Goal: Task Accomplishment & Management: Manage account settings

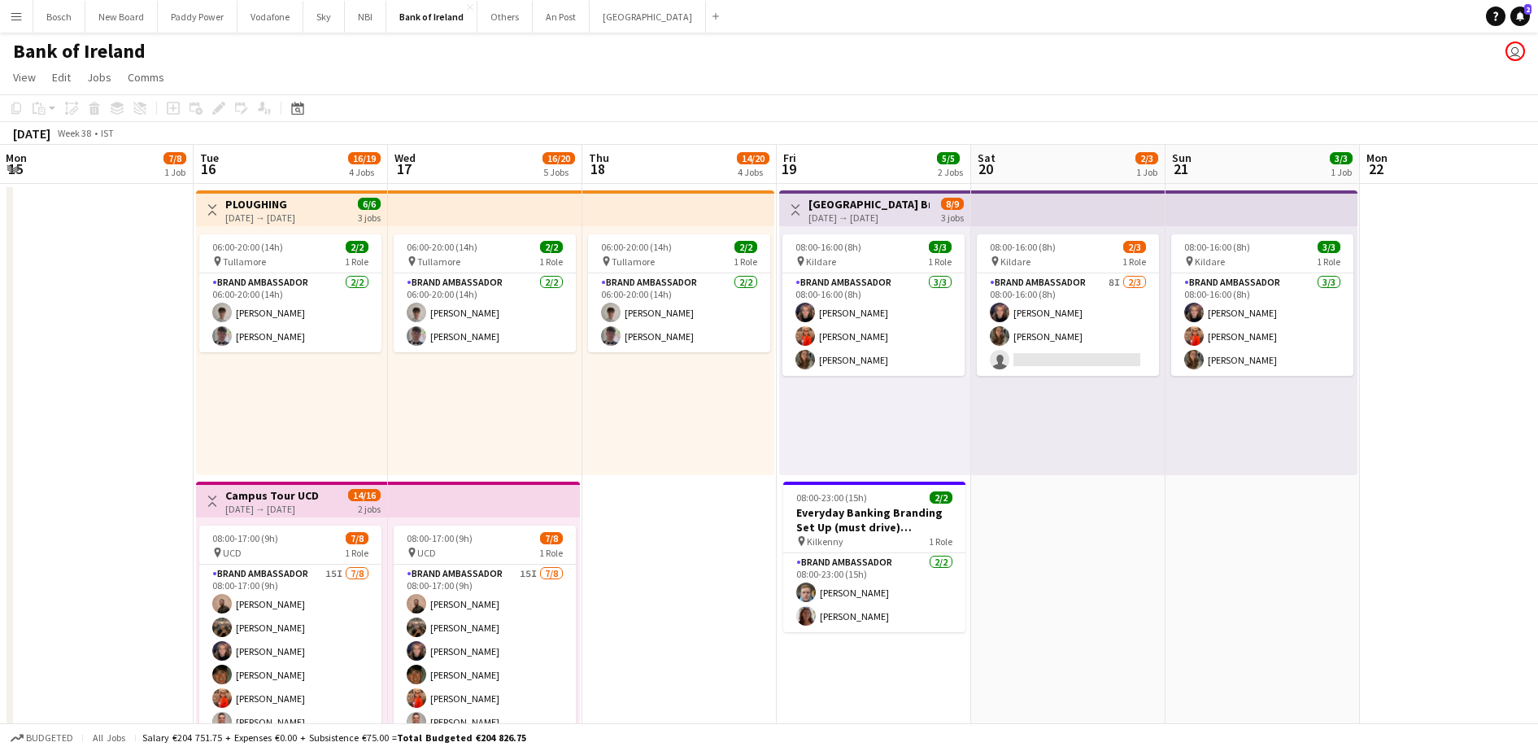
scroll to position [0, 390]
click at [1025, 311] on app-card-role "Brand Ambassador 8I [DATE] 08:00-16:00 (8h) [PERSON_NAME] [PERSON_NAME] single-…" at bounding box center [1068, 324] width 182 height 102
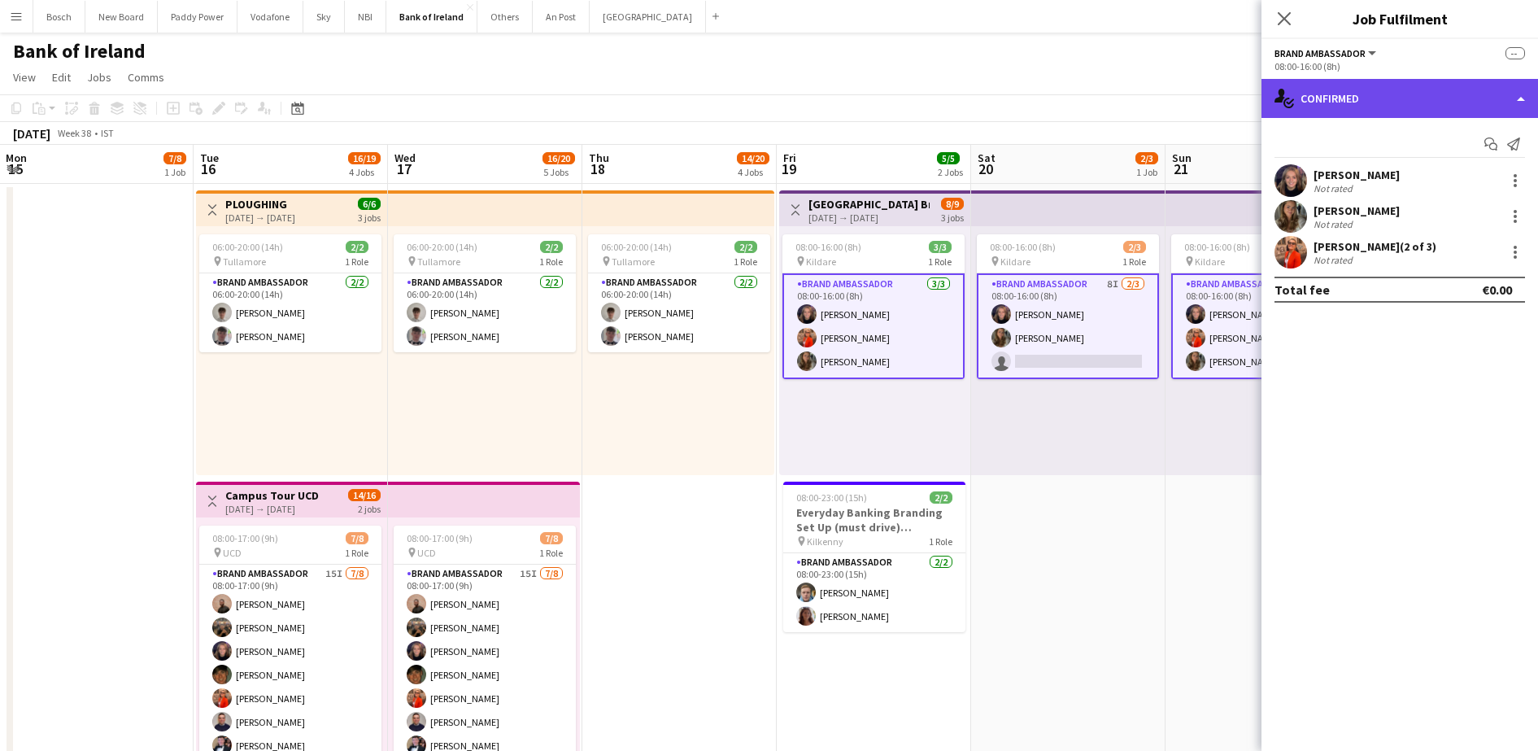
click at [1337, 98] on div "single-neutral-actions-check-2 Confirmed" at bounding box center [1399, 98] width 276 height 39
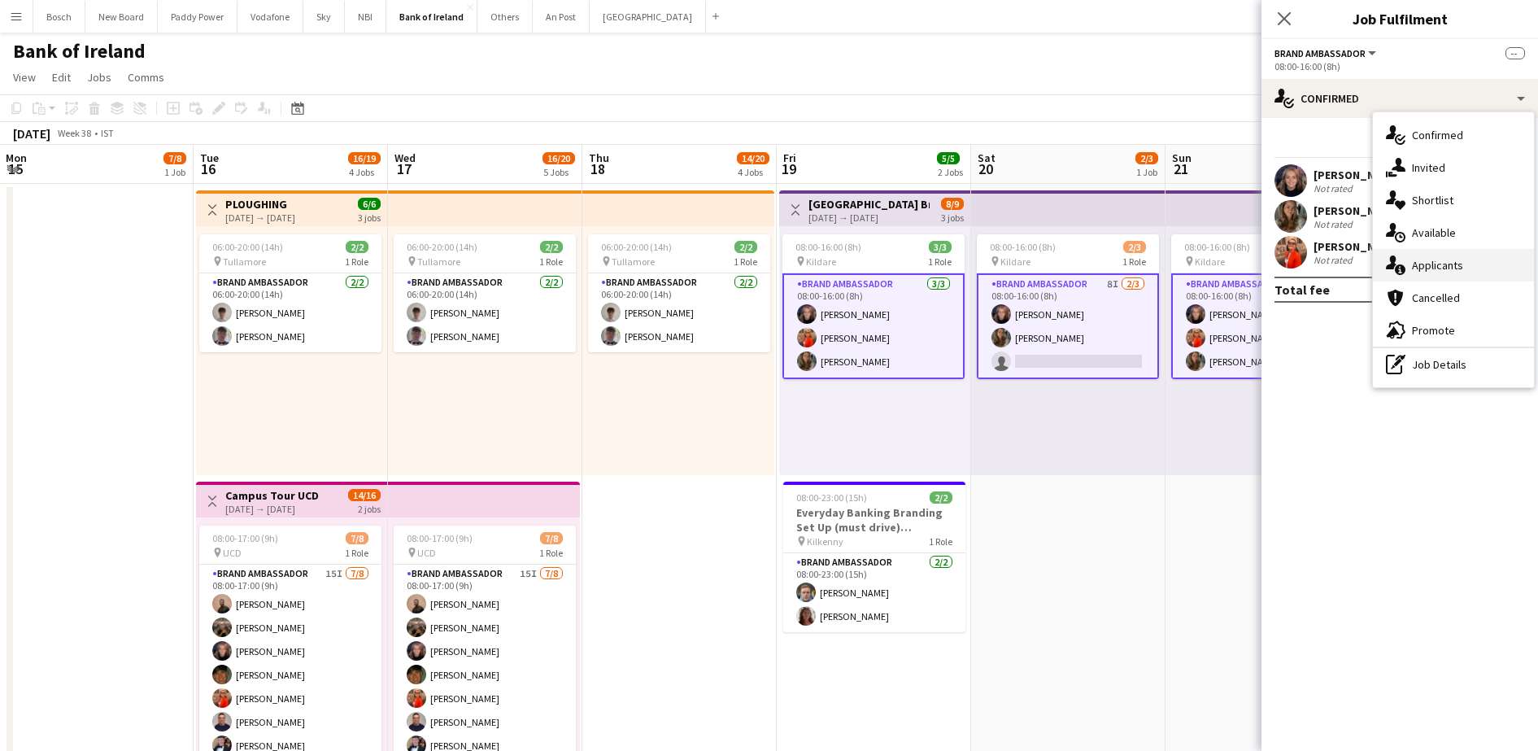
click at [1402, 251] on div "single-neutral-actions-information Applicants" at bounding box center [1453, 265] width 161 height 33
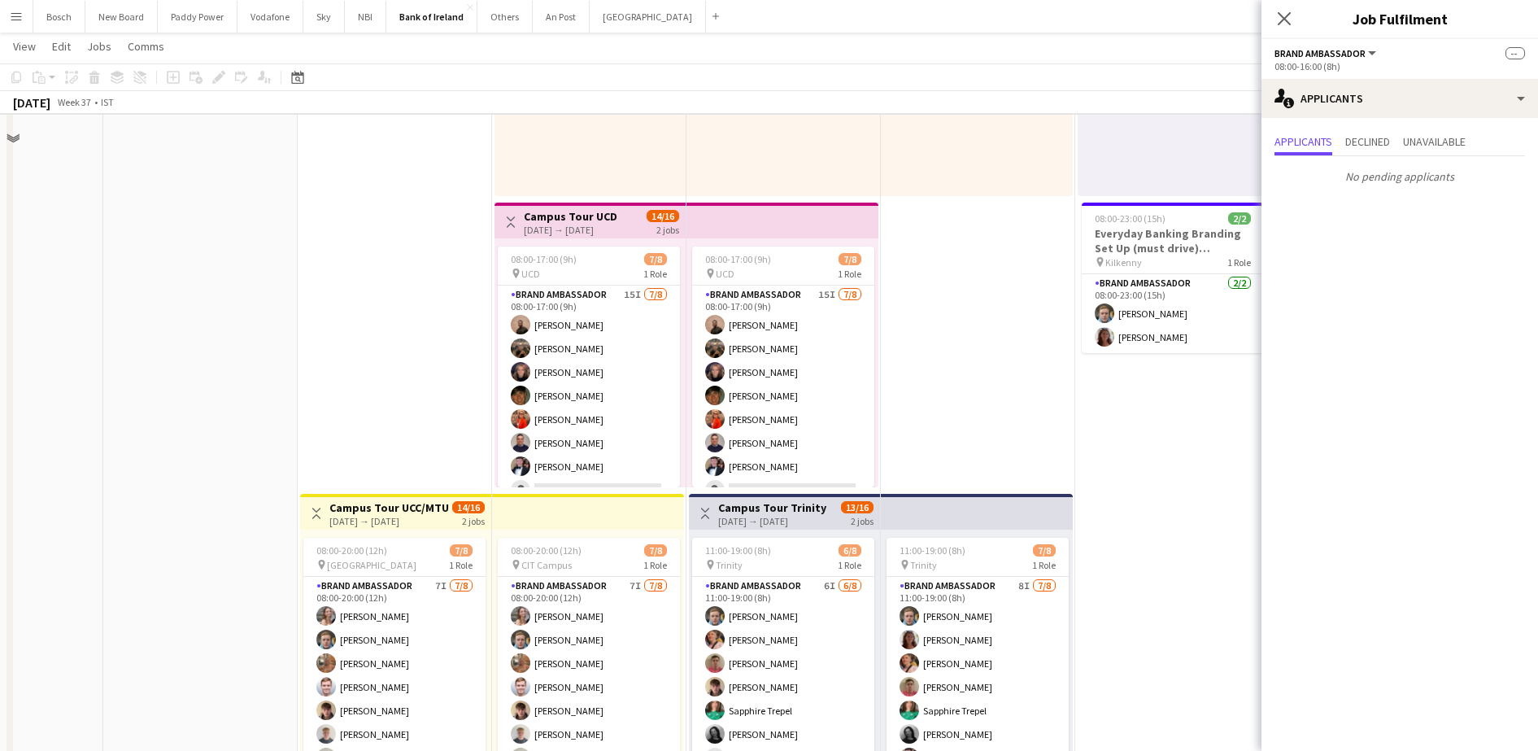
scroll to position [281, 0]
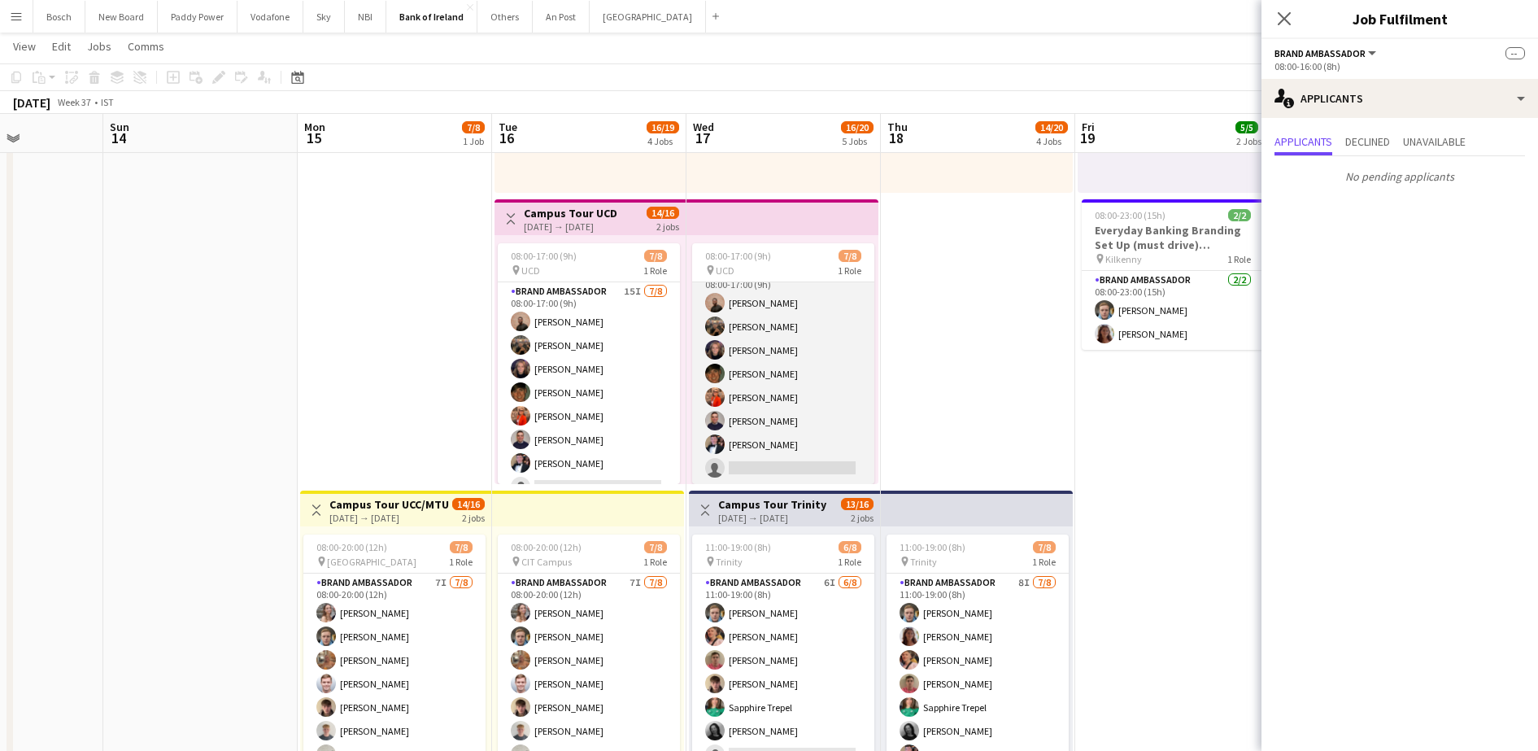
click at [764, 403] on app-card-role "Brand Ambassador 15I [DATE] 08:00-17:00 (9h) [PERSON_NAME] [PERSON_NAME] Cramol…" at bounding box center [783, 373] width 182 height 220
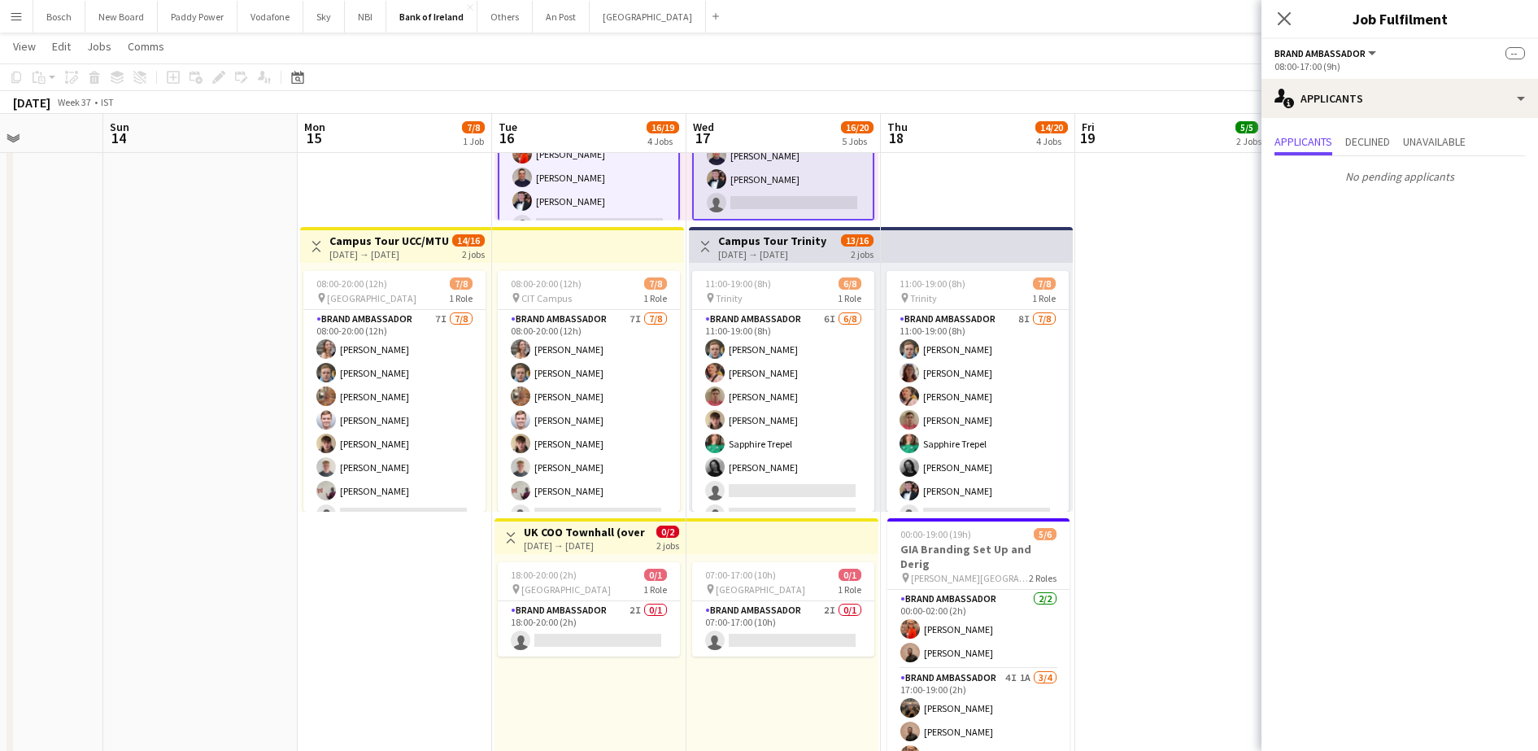
scroll to position [552, 0]
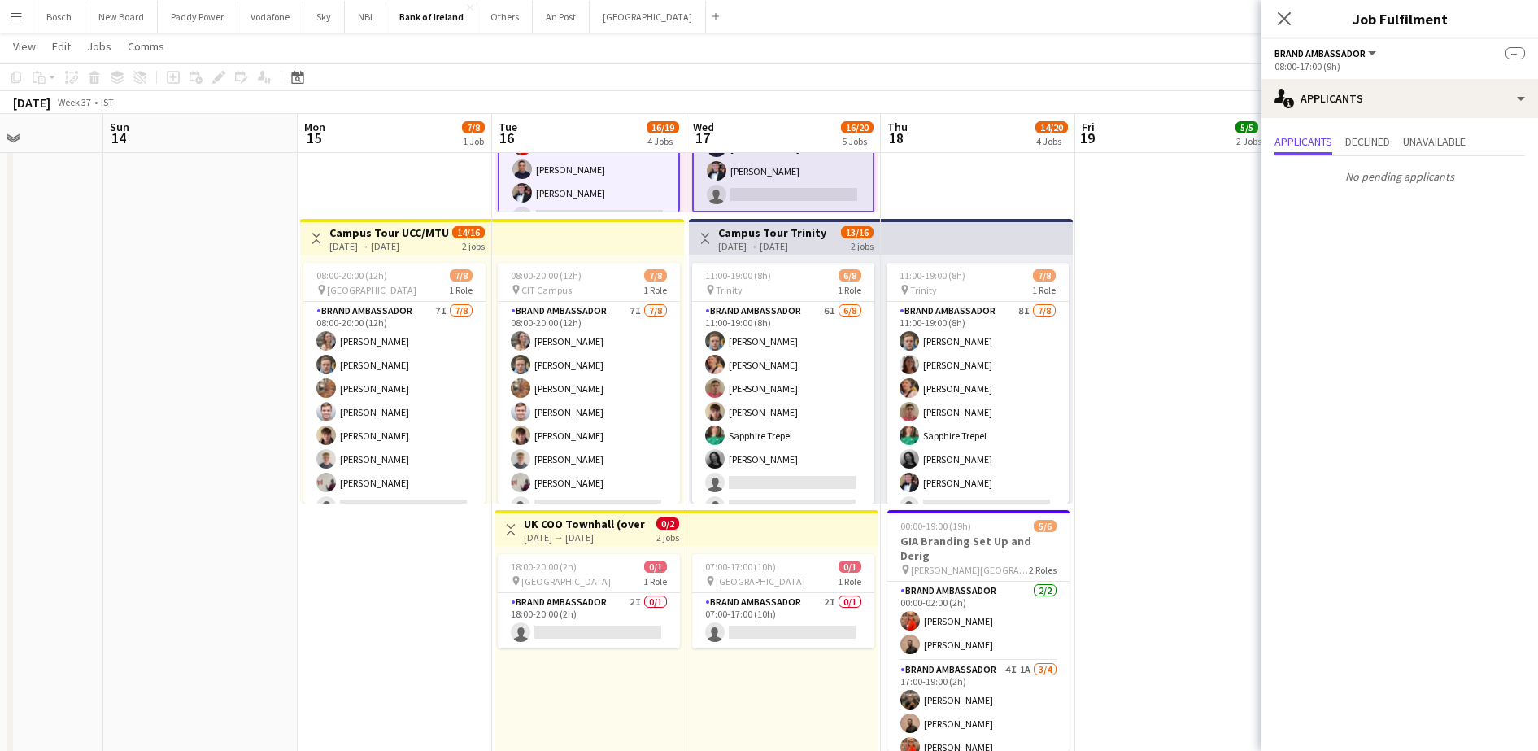
click at [764, 403] on app-card-role "Brand Ambassador 6I [DATE] 11:00-19:00 (8h) [PERSON_NAME] [PERSON_NAME] [PERSON…" at bounding box center [783, 412] width 182 height 220
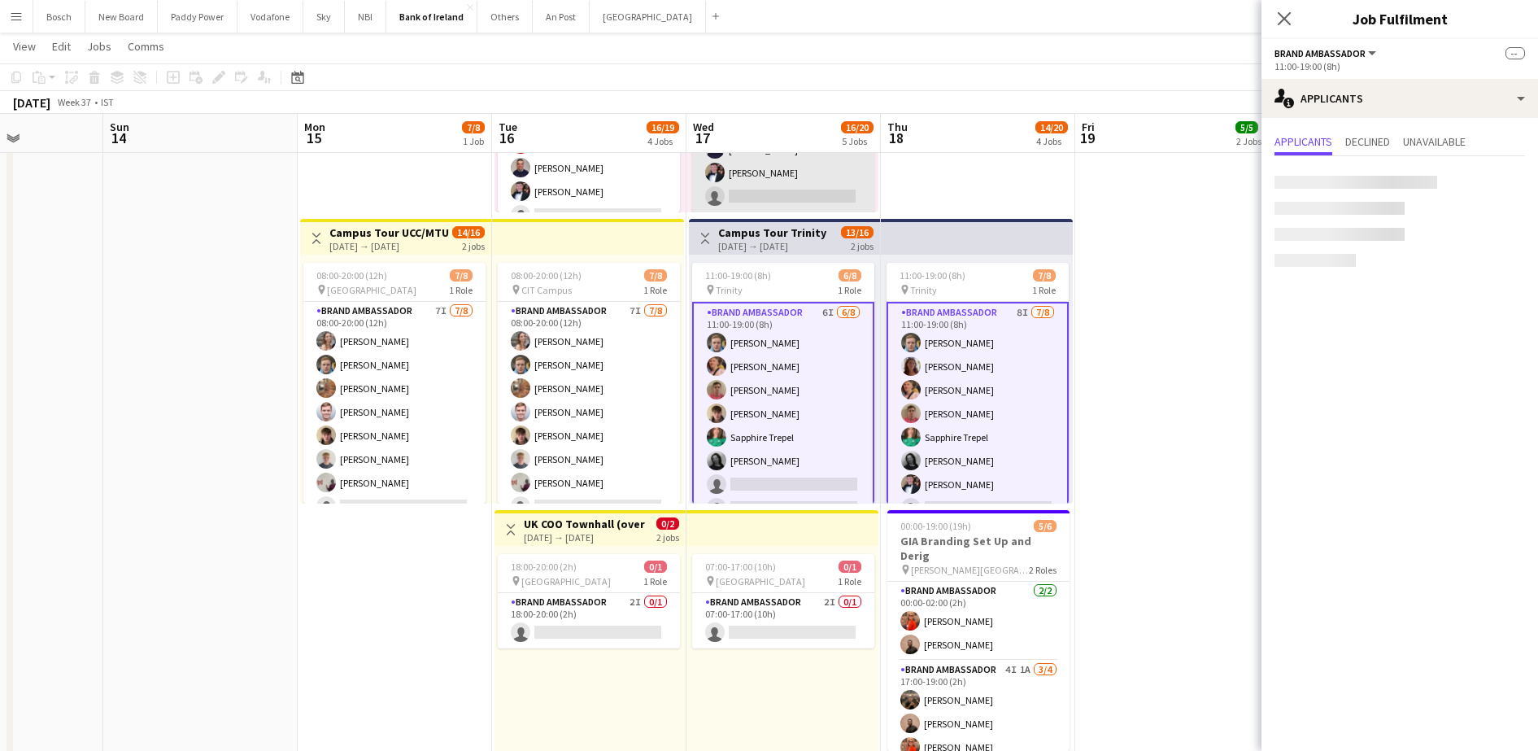
scroll to position [19, 0]
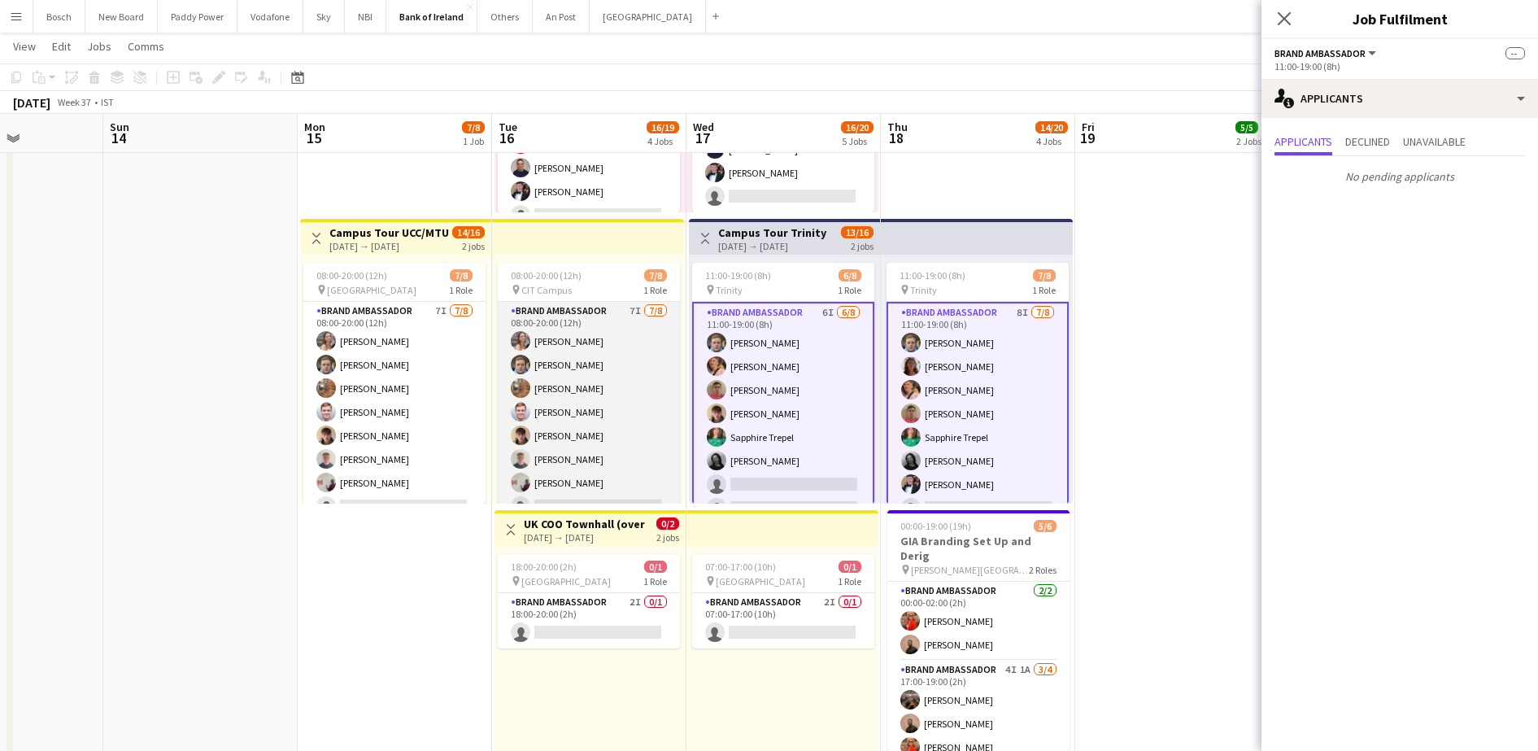
click at [535, 428] on app-card-role "Brand Ambassador 7I [DATE] 08:00-20:00 (12h) [PERSON_NAME] [PERSON_NAME] [PERSO…" at bounding box center [589, 412] width 182 height 220
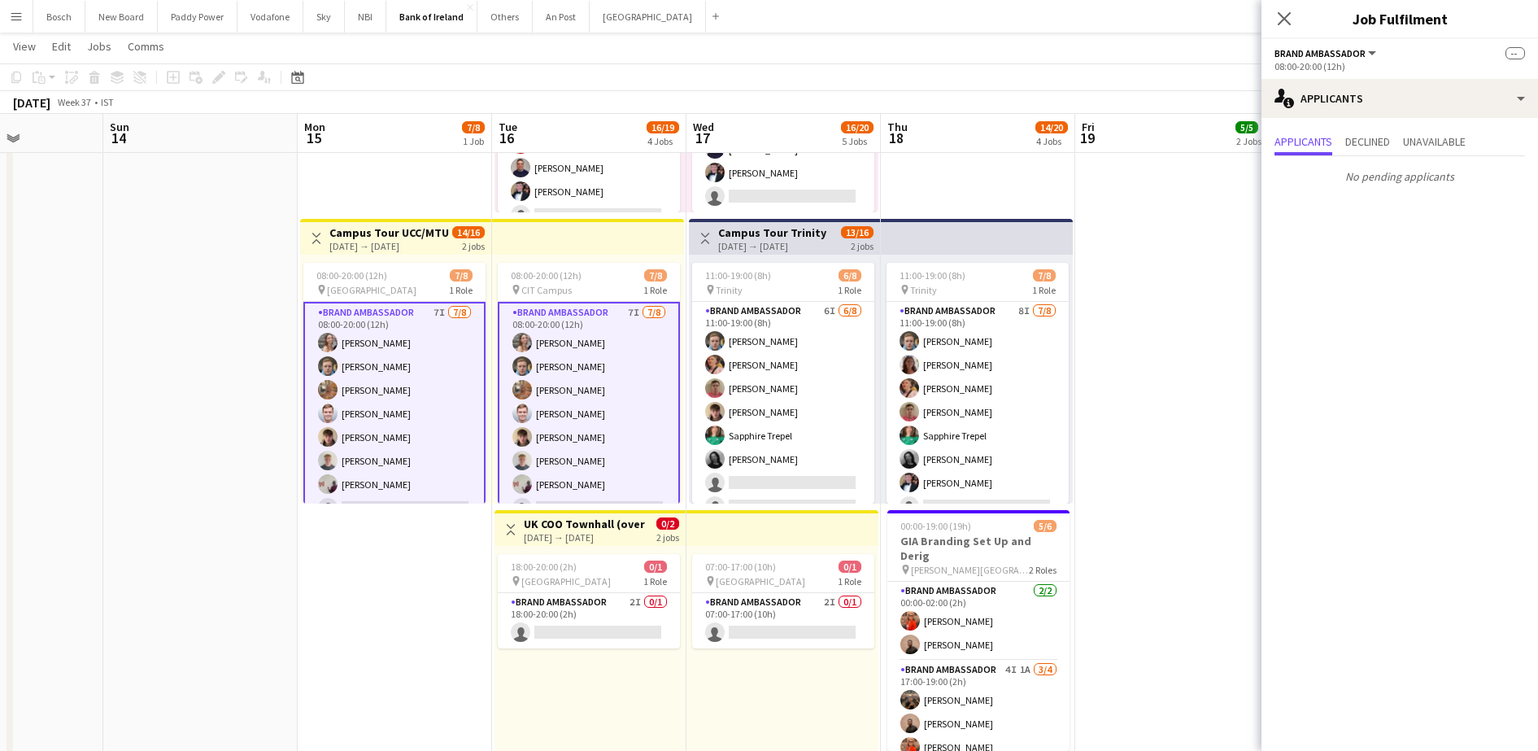
scroll to position [22, 0]
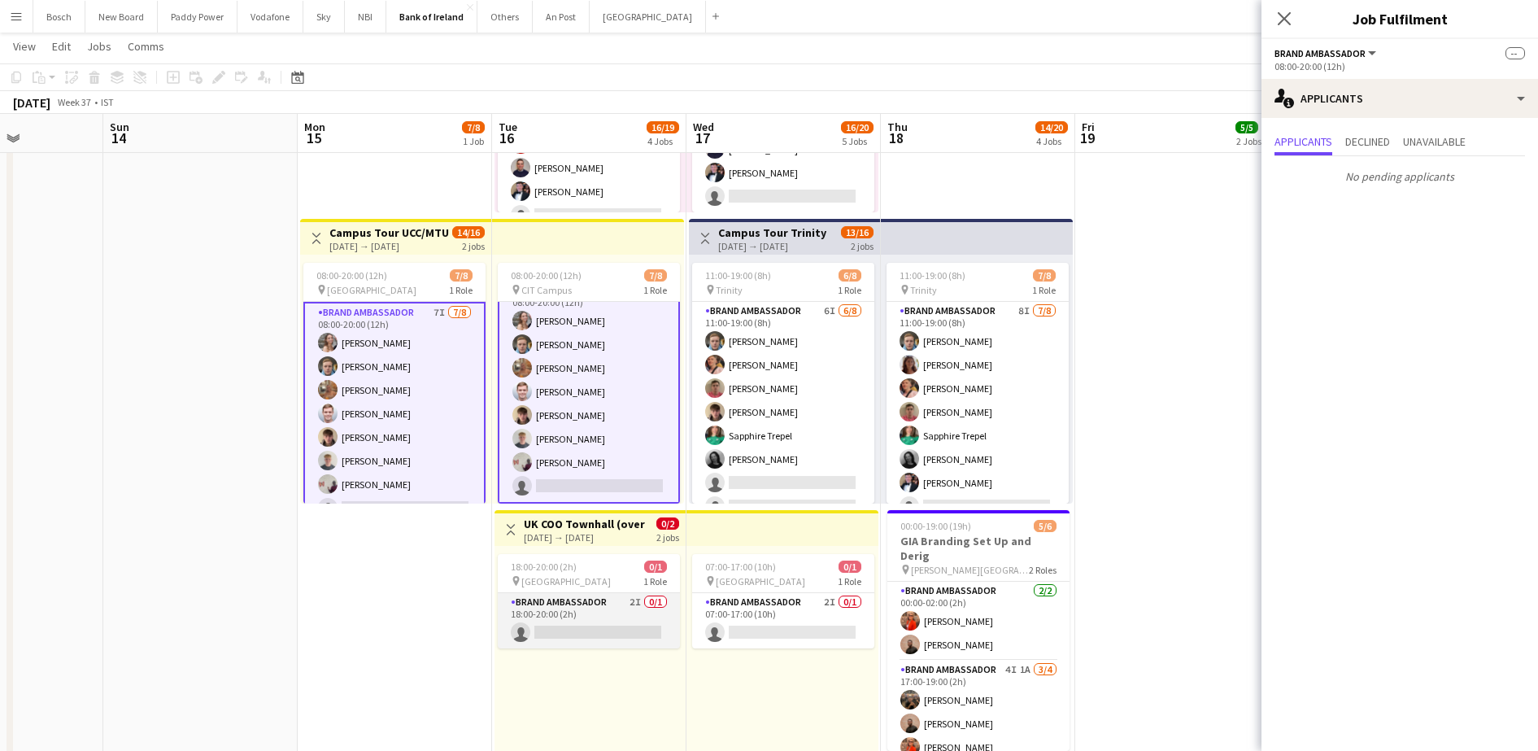
click at [567, 638] on app-card-role "Brand Ambassador 2I 0/1 18:00-20:00 (2h) single-neutral-actions" at bounding box center [589, 620] width 182 height 55
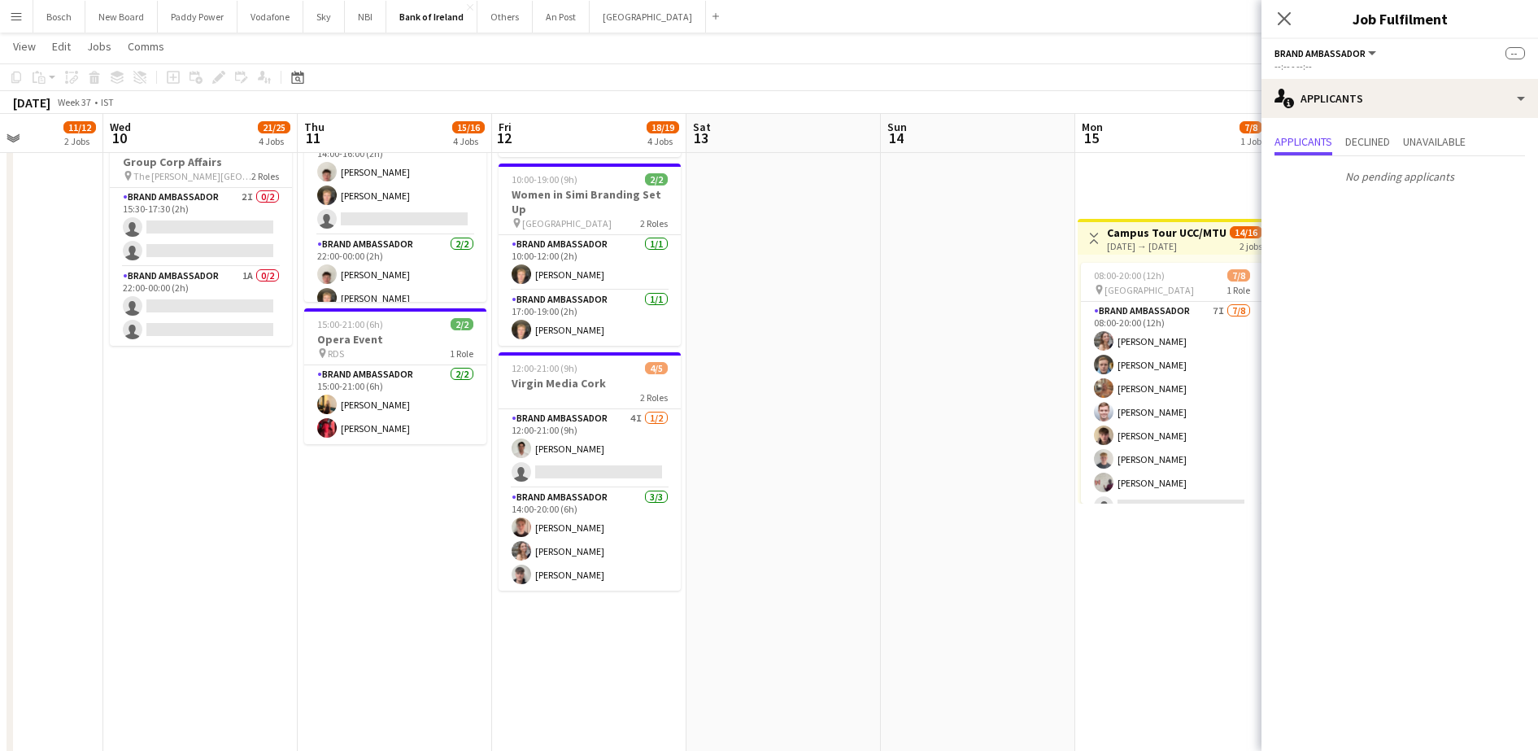
scroll to position [0, 474]
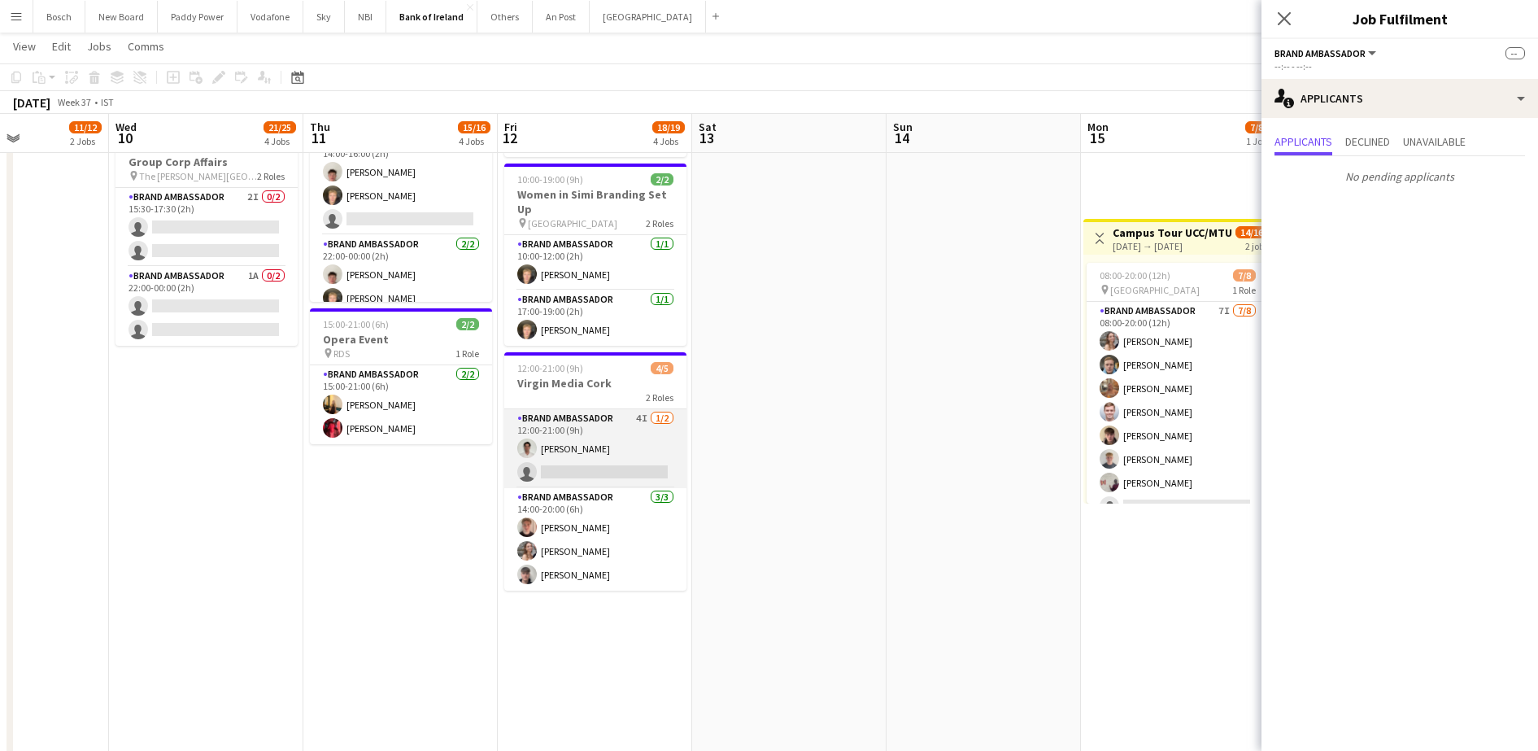
click at [620, 436] on app-card-role "Brand Ambassador 4I [DATE] 12:00-21:00 (9h) [PERSON_NAME] single-neutral-actions" at bounding box center [595, 448] width 182 height 79
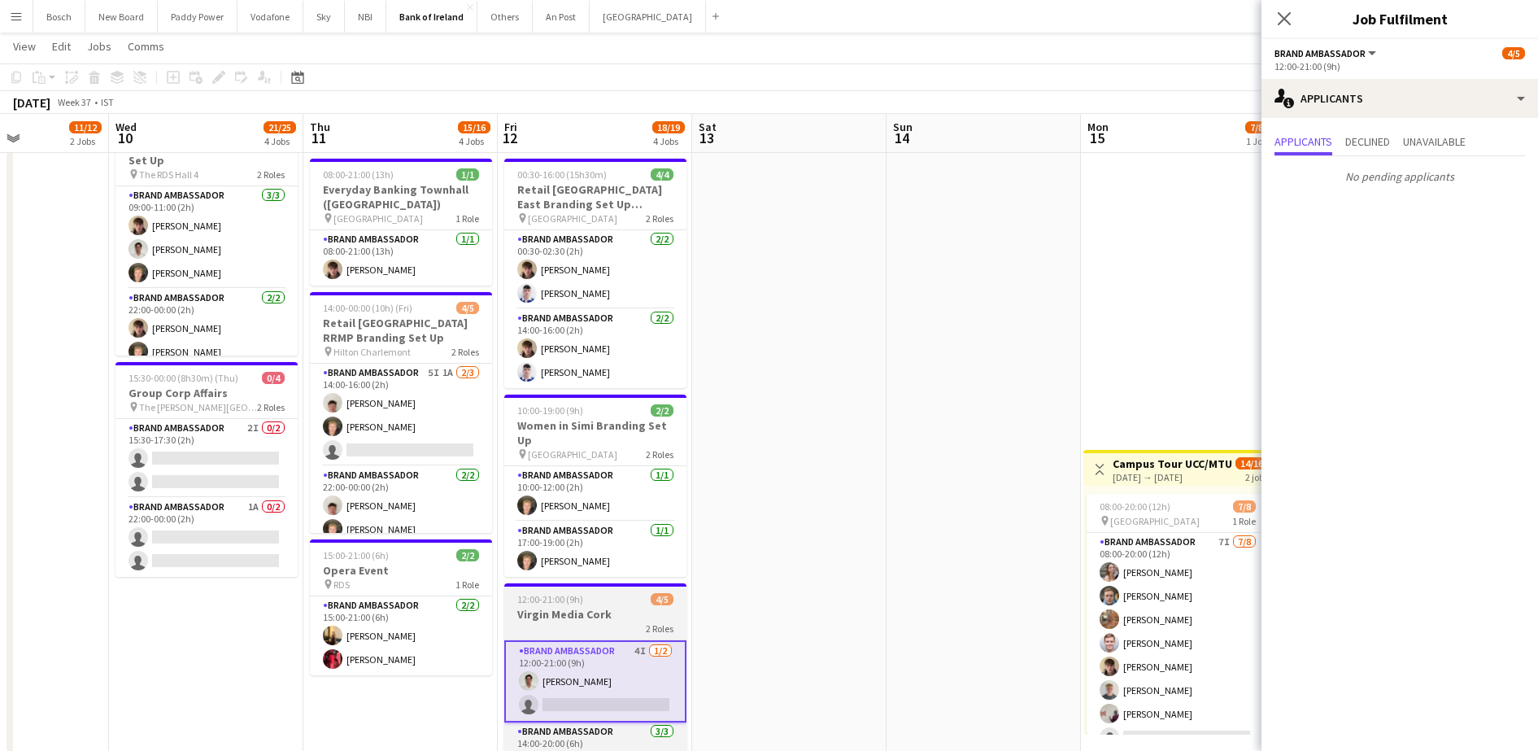
scroll to position [320, 0]
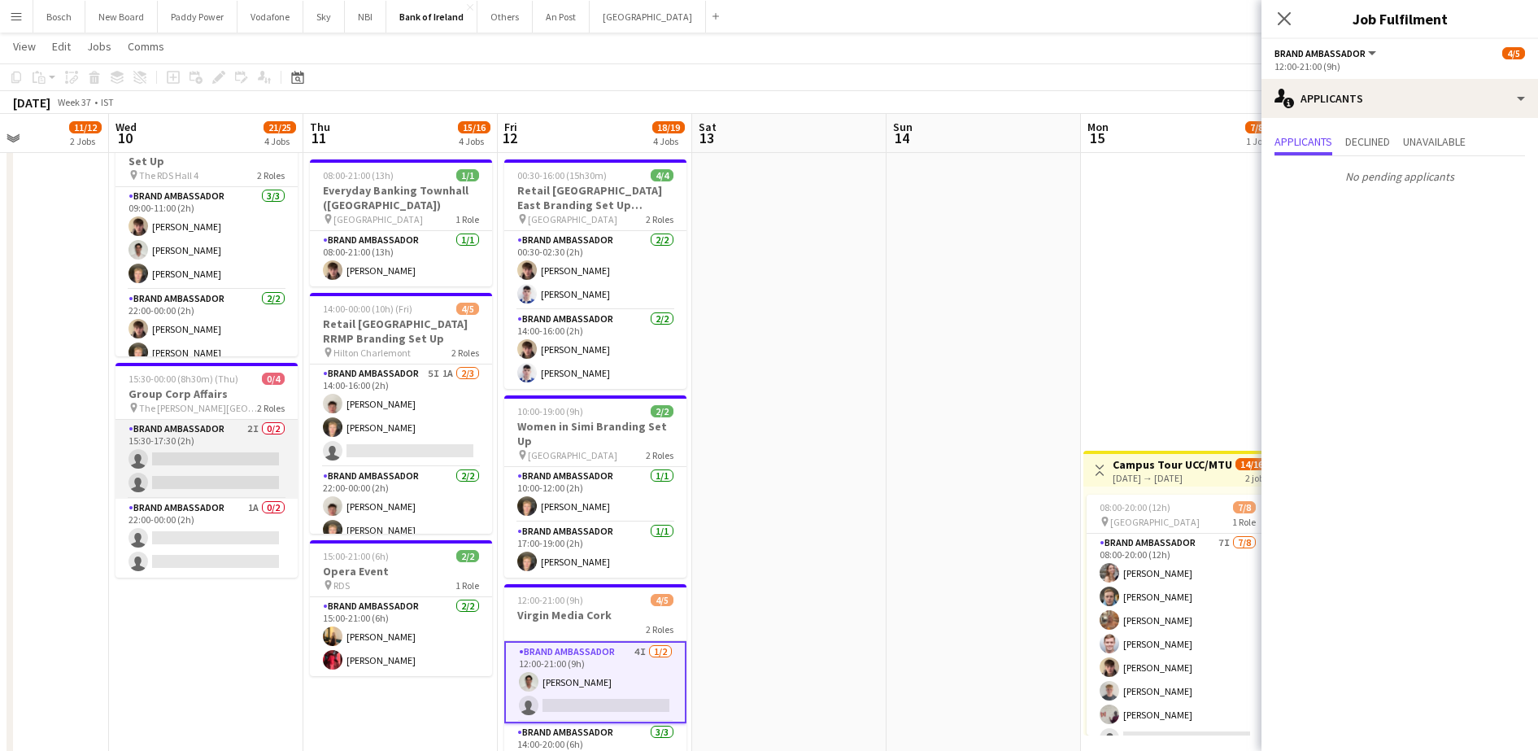
click at [184, 462] on app-card-role "Brand Ambassador 2I 0/2 15:30-17:30 (2h) single-neutral-actions single-neutral-…" at bounding box center [206, 459] width 182 height 79
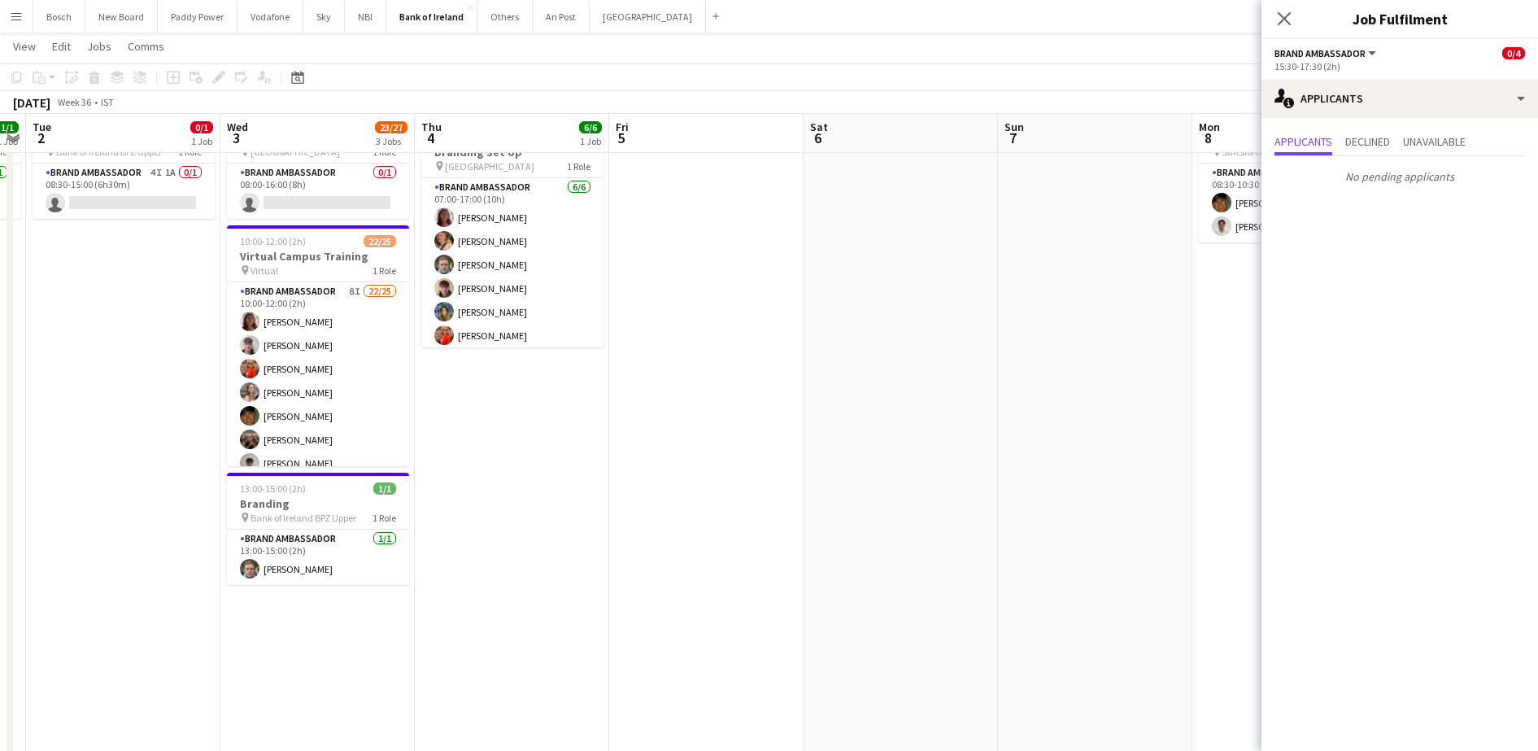
scroll to position [0, 0]
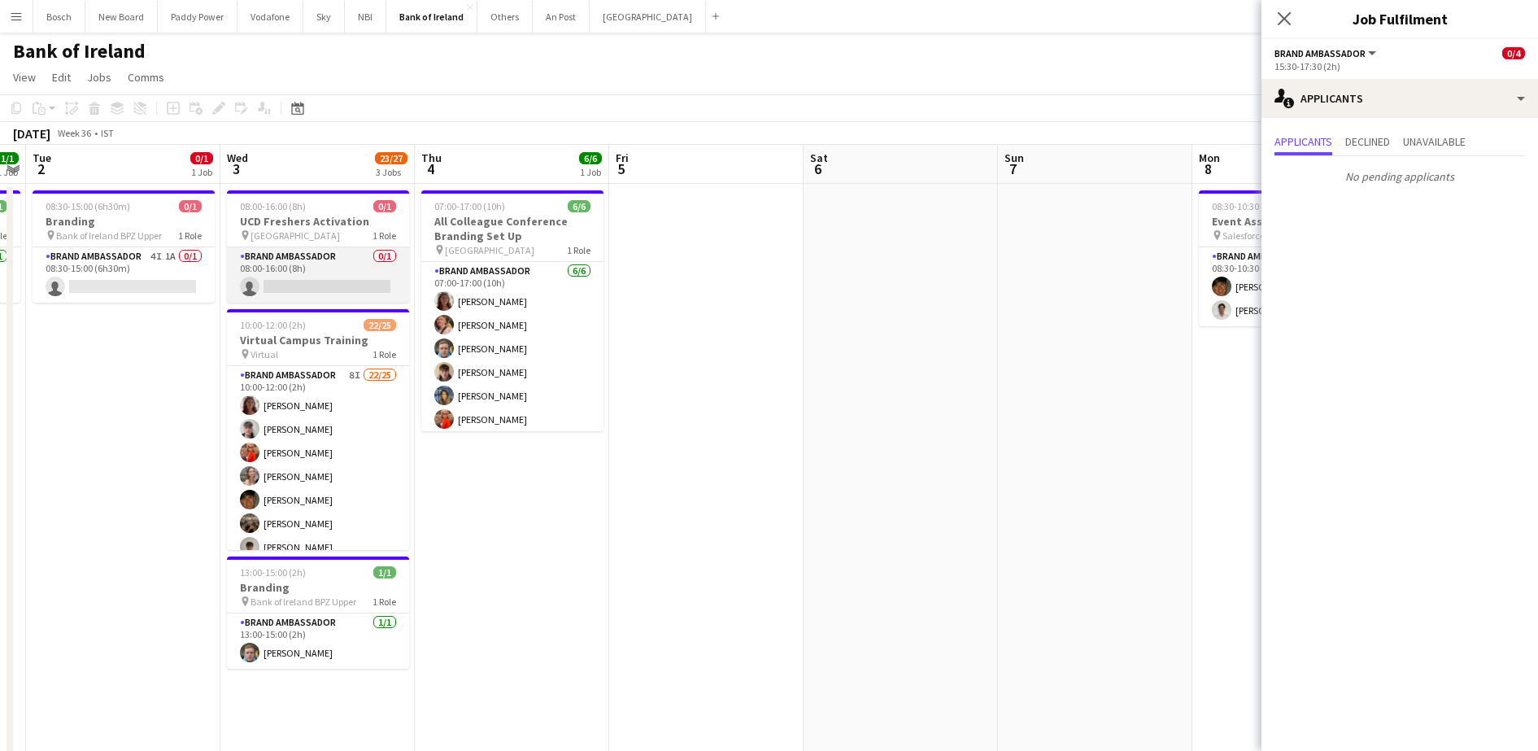
click at [354, 278] on app-card-role "Brand Ambassador 0/1 08:00-16:00 (8h) single-neutral-actions" at bounding box center [318, 274] width 182 height 55
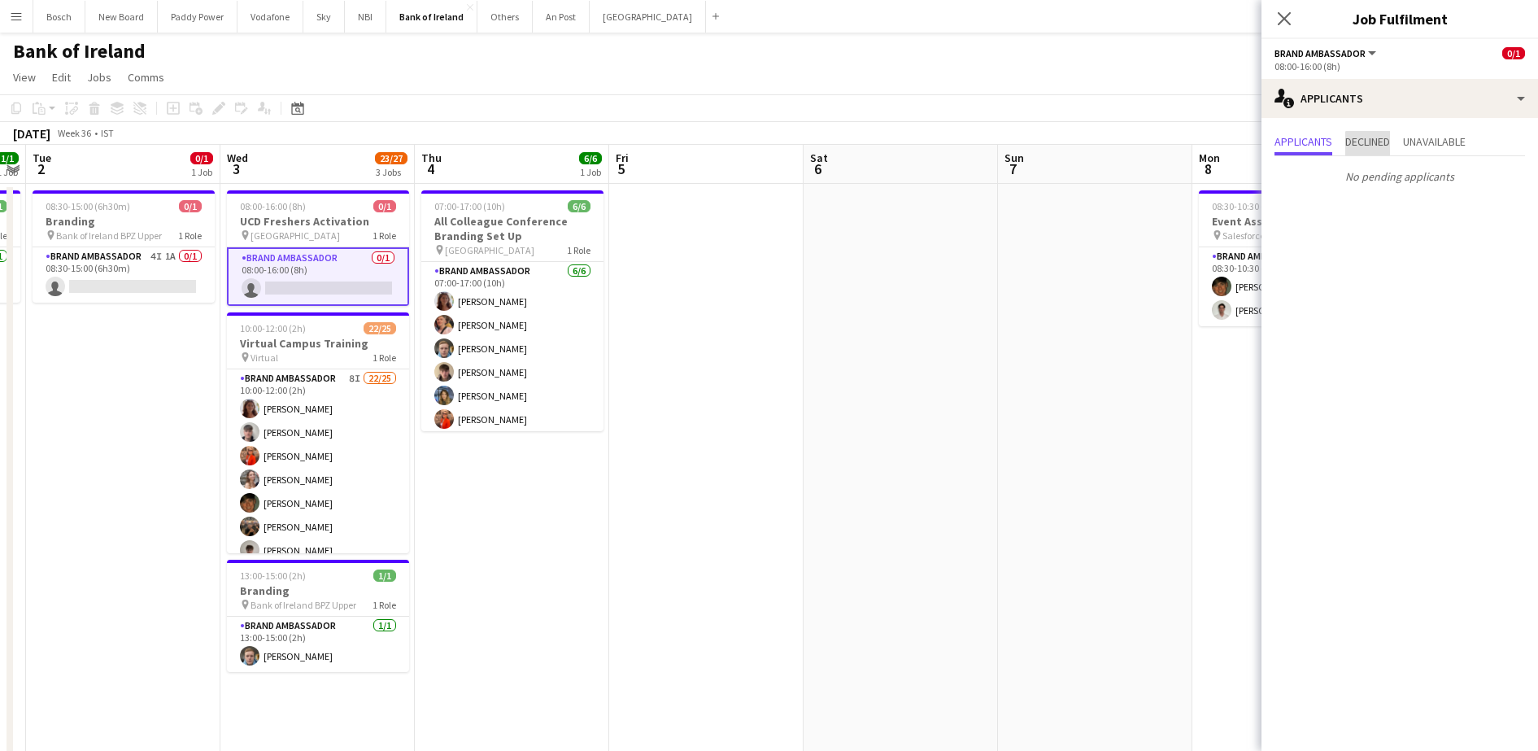
click at [1374, 144] on span "Declined" at bounding box center [1367, 141] width 45 height 11
click at [1317, 146] on span "Applicants" at bounding box center [1303, 141] width 58 height 11
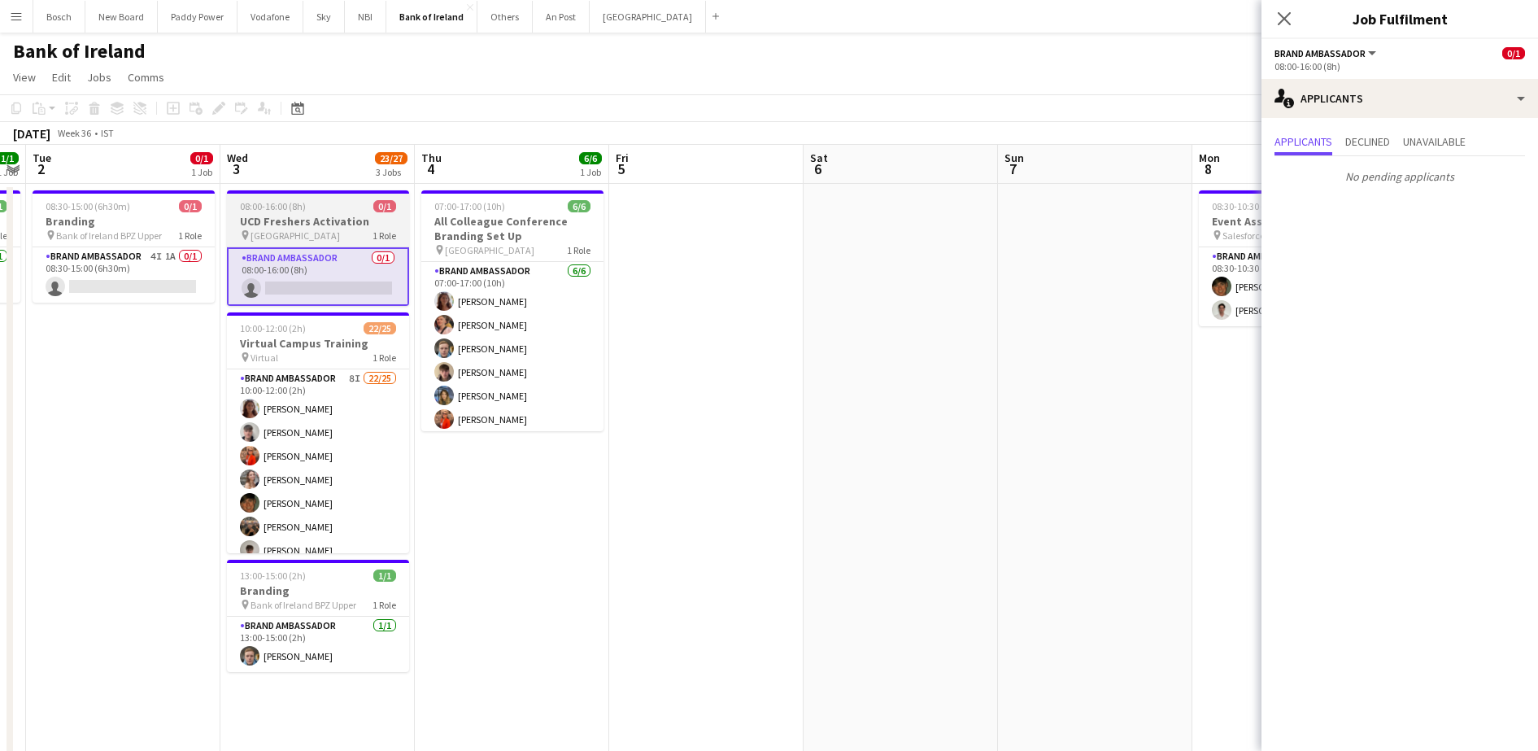
click at [260, 231] on span "[GEOGRAPHIC_DATA]" at bounding box center [294, 235] width 89 height 12
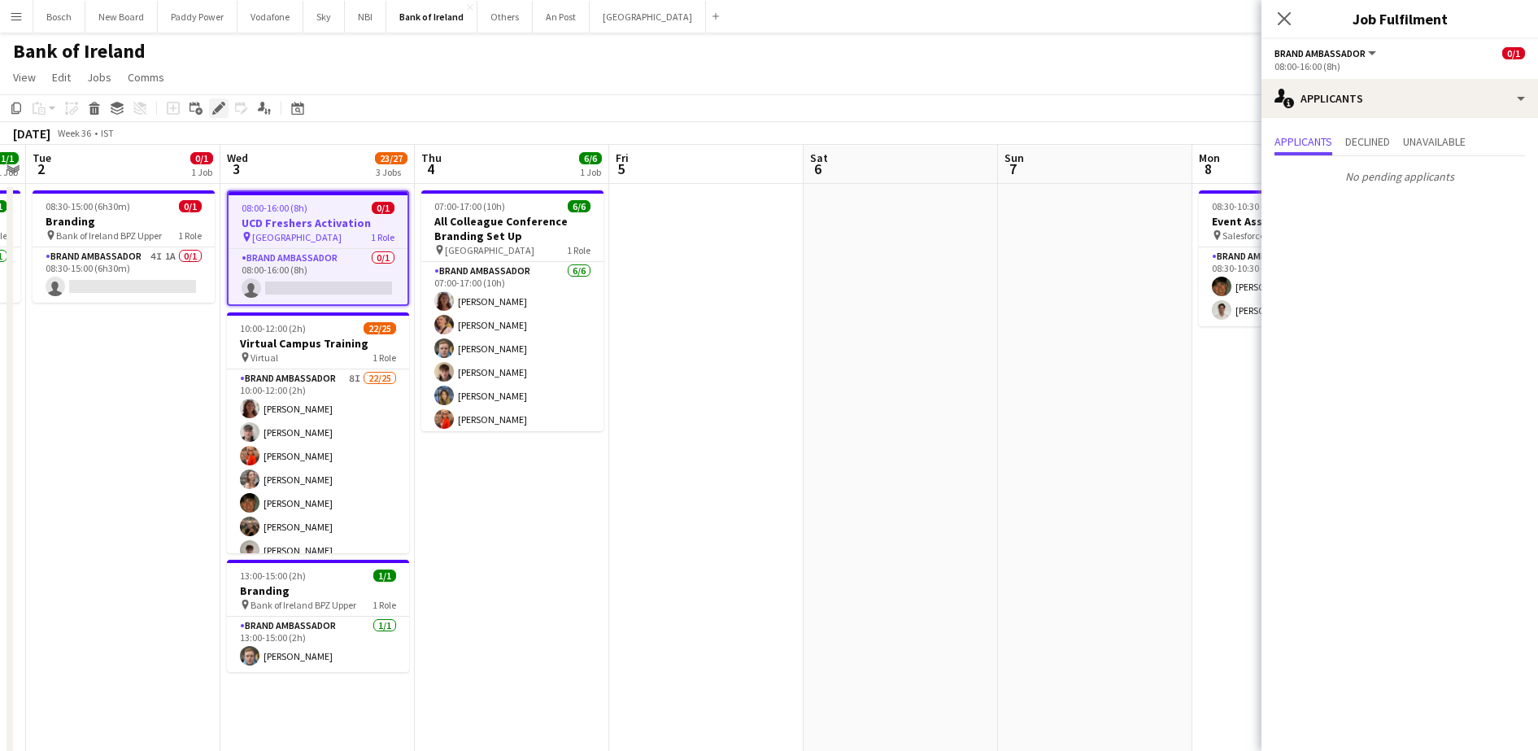
click at [216, 113] on icon "Edit" at bounding box center [218, 108] width 13 height 13
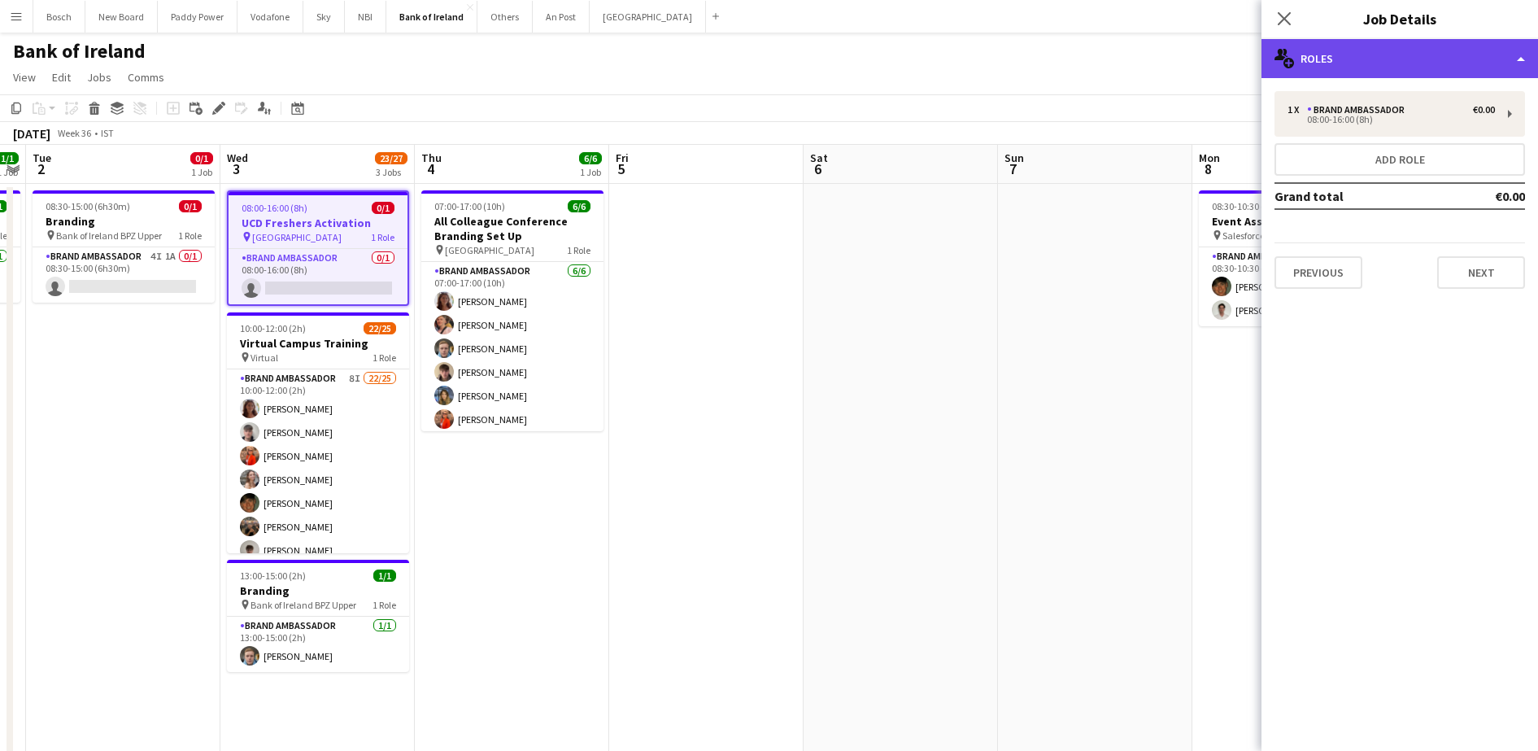
click at [1423, 43] on div "multiple-users-add Roles" at bounding box center [1399, 58] width 276 height 39
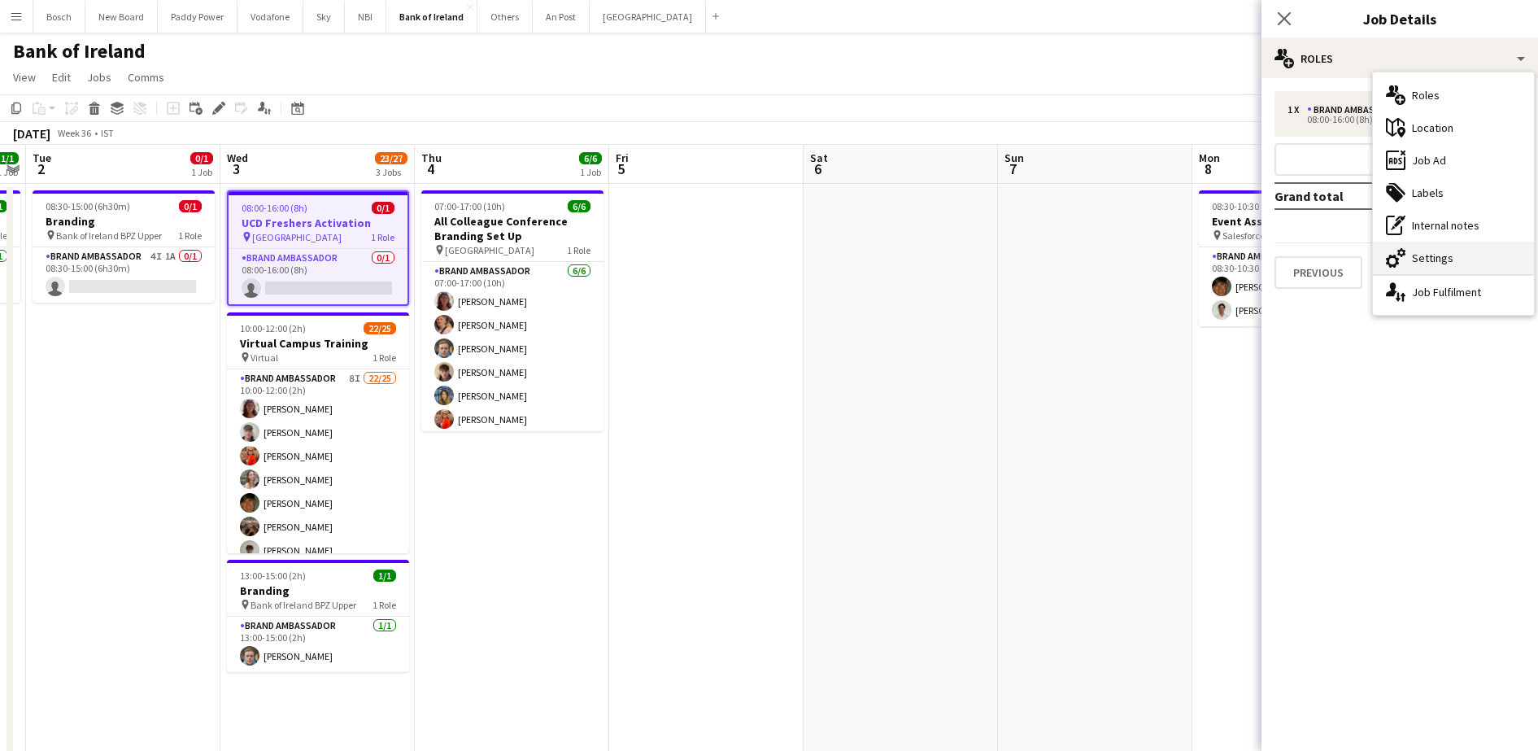
click at [1422, 259] on div "cog-double-3 Settings" at bounding box center [1453, 258] width 161 height 33
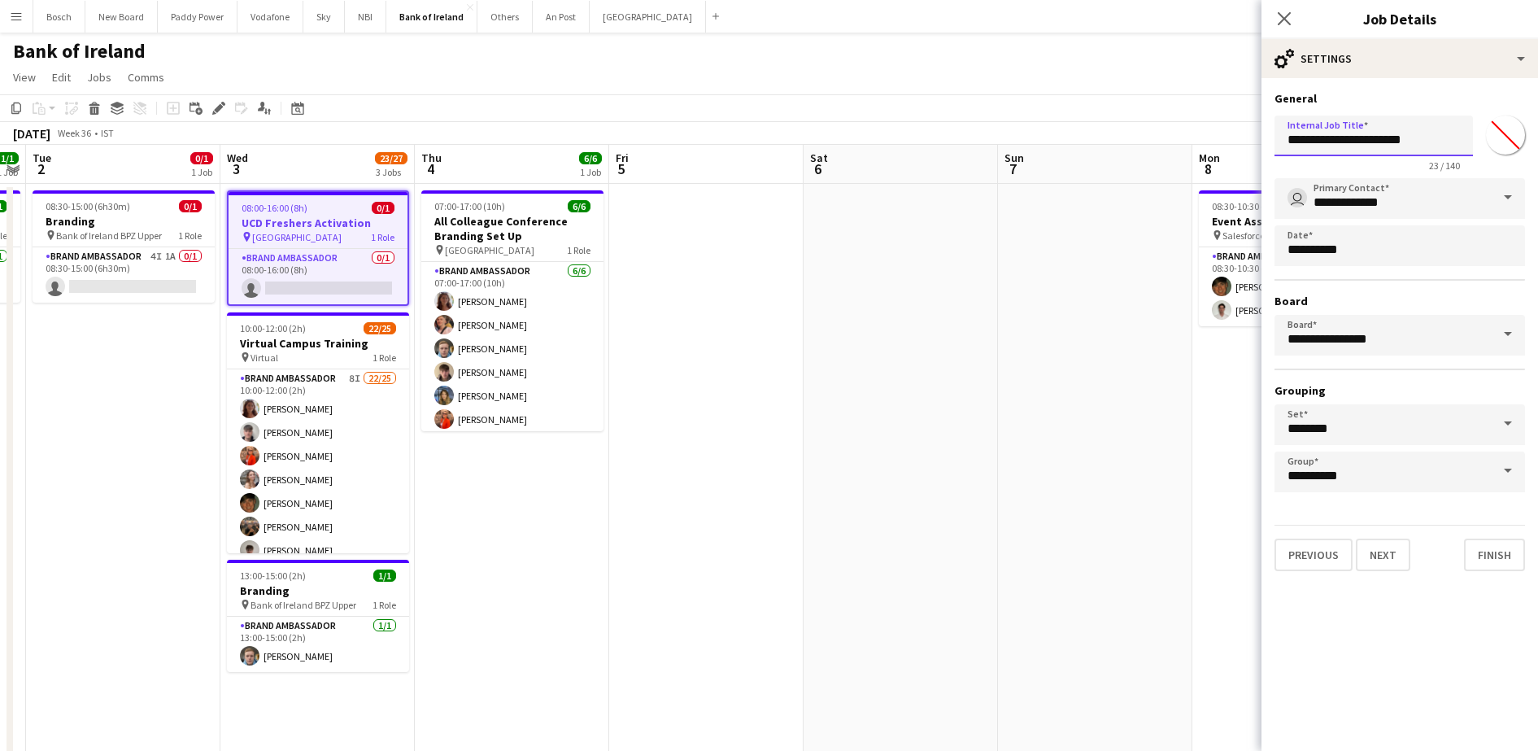
click at [1361, 140] on input "**********" at bounding box center [1373, 135] width 198 height 41
click at [1386, 142] on input "**********" at bounding box center [1373, 135] width 198 height 41
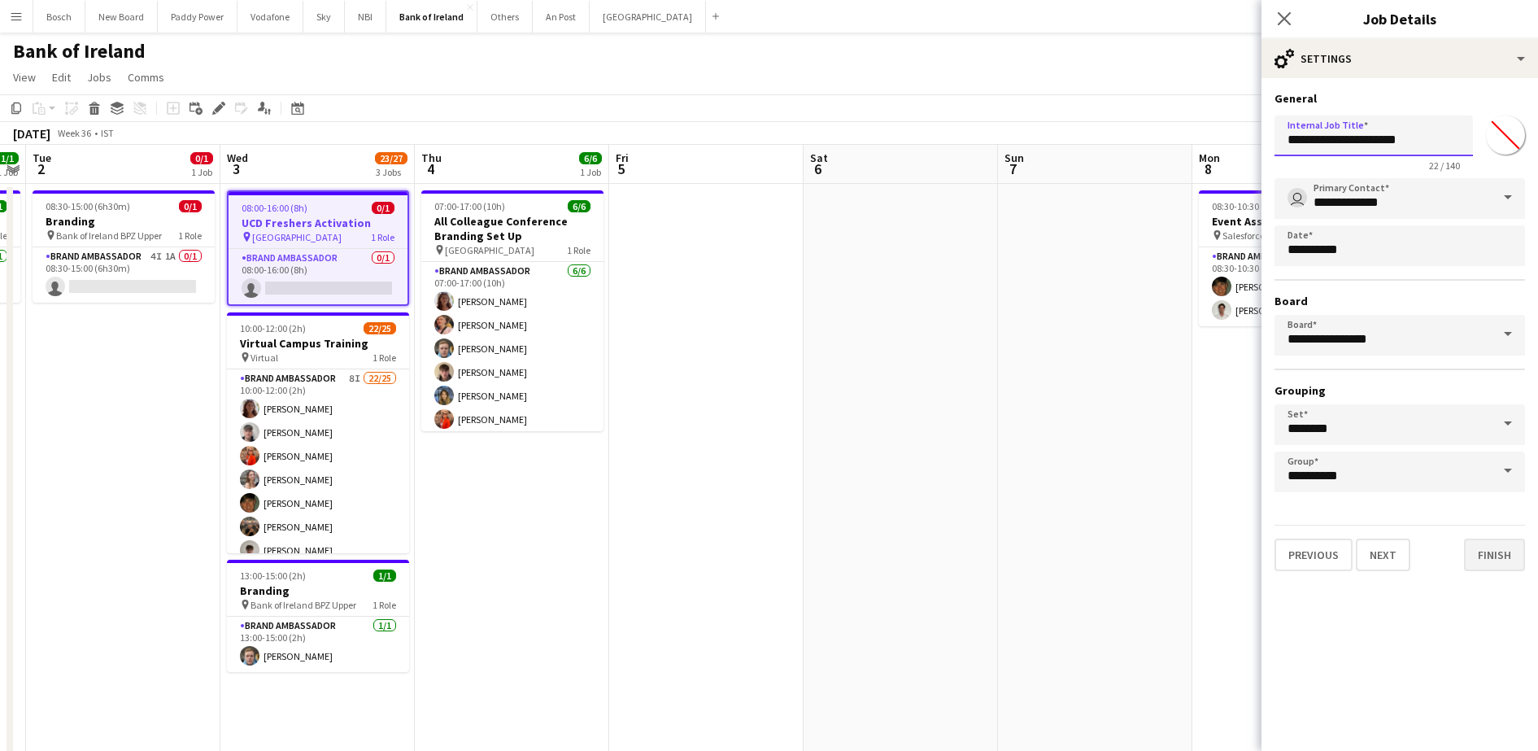
type input "**********"
click at [1503, 557] on button "Finish" at bounding box center [1494, 554] width 61 height 33
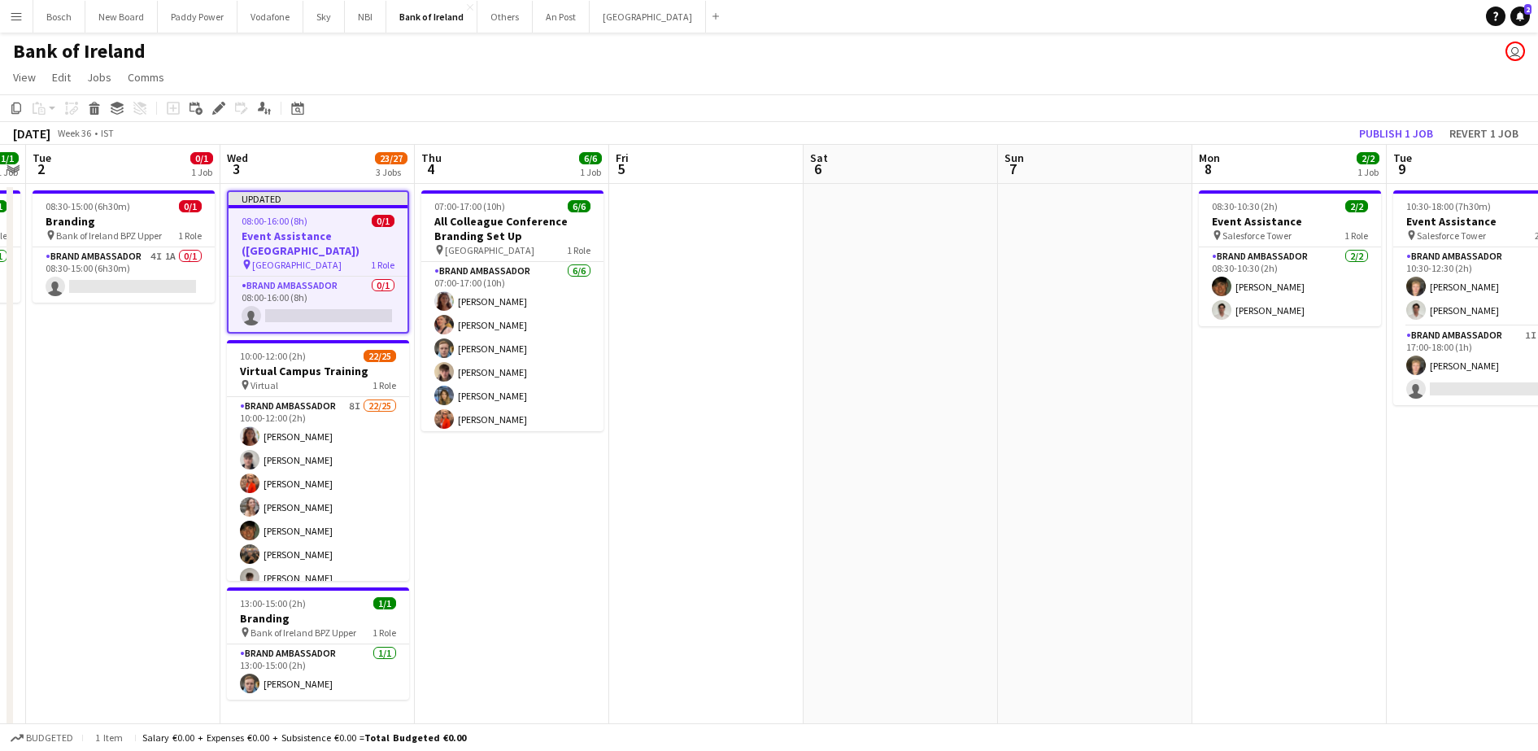
click at [925, 94] on app-toolbar "Copy Paste Paste Ctrl+V Paste with crew Ctrl+Shift+V Paste linked Job [GEOGRAPH…" at bounding box center [769, 108] width 1538 height 28
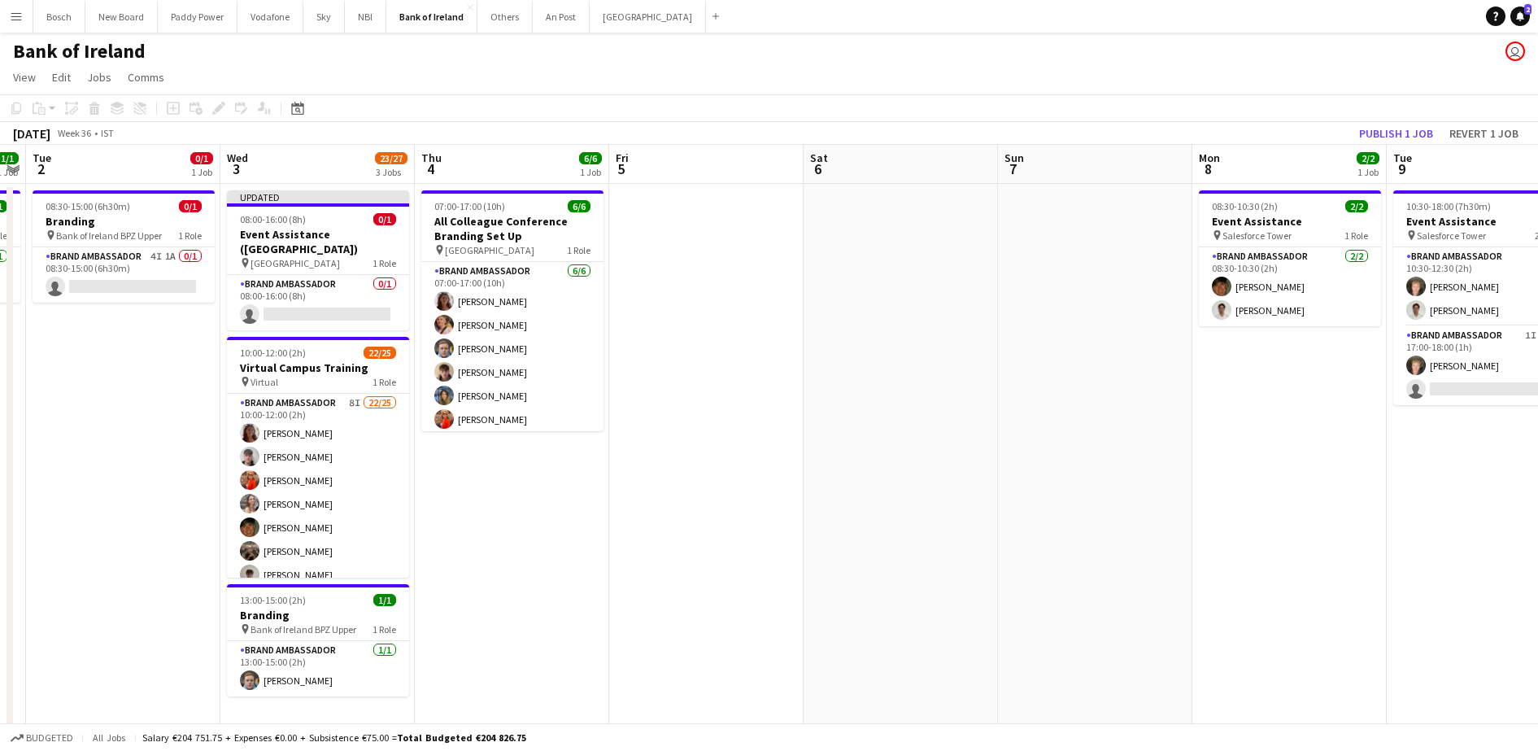
click at [1392, 120] on app-toolbar "Copy Paste Paste Ctrl+V Paste with crew Ctrl+Shift+V Paste linked Job [GEOGRAPH…" at bounding box center [769, 108] width 1538 height 28
click at [1389, 127] on button "Publish 1 job" at bounding box center [1395, 133] width 87 height 21
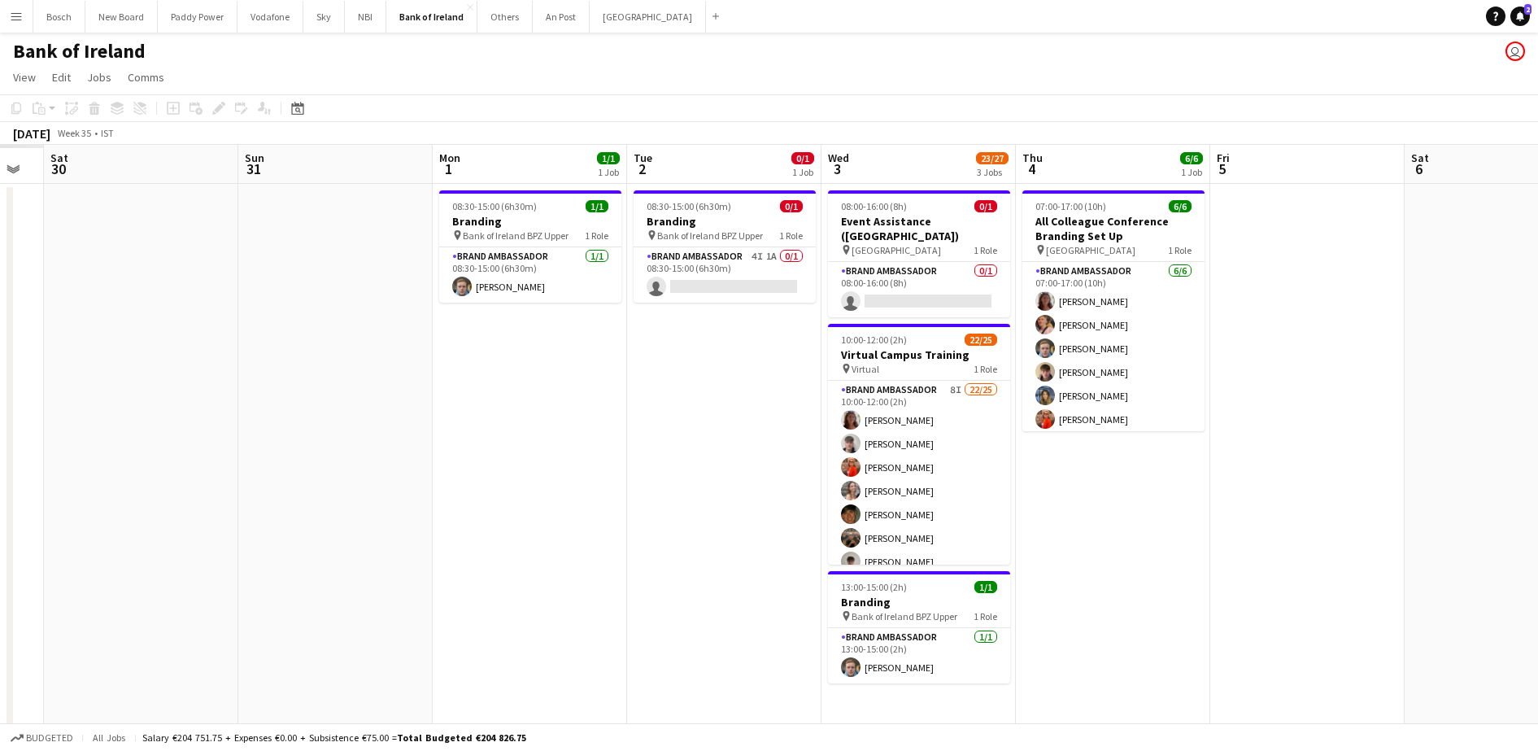
scroll to position [0, 559]
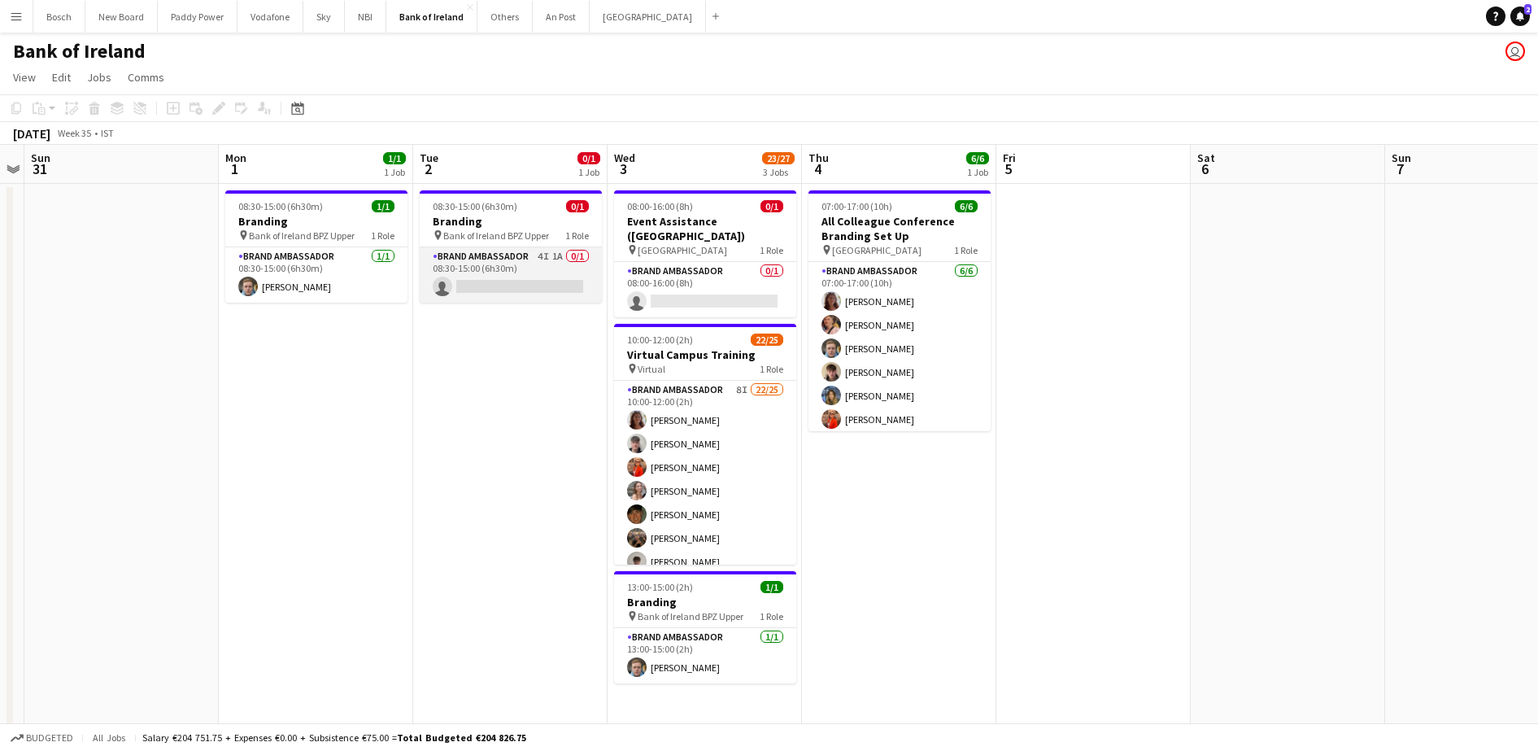
click at [516, 290] on app-card-role "Brand Ambassador 4I 1A 0/1 08:30-15:00 (6h30m) single-neutral-actions" at bounding box center [511, 274] width 182 height 55
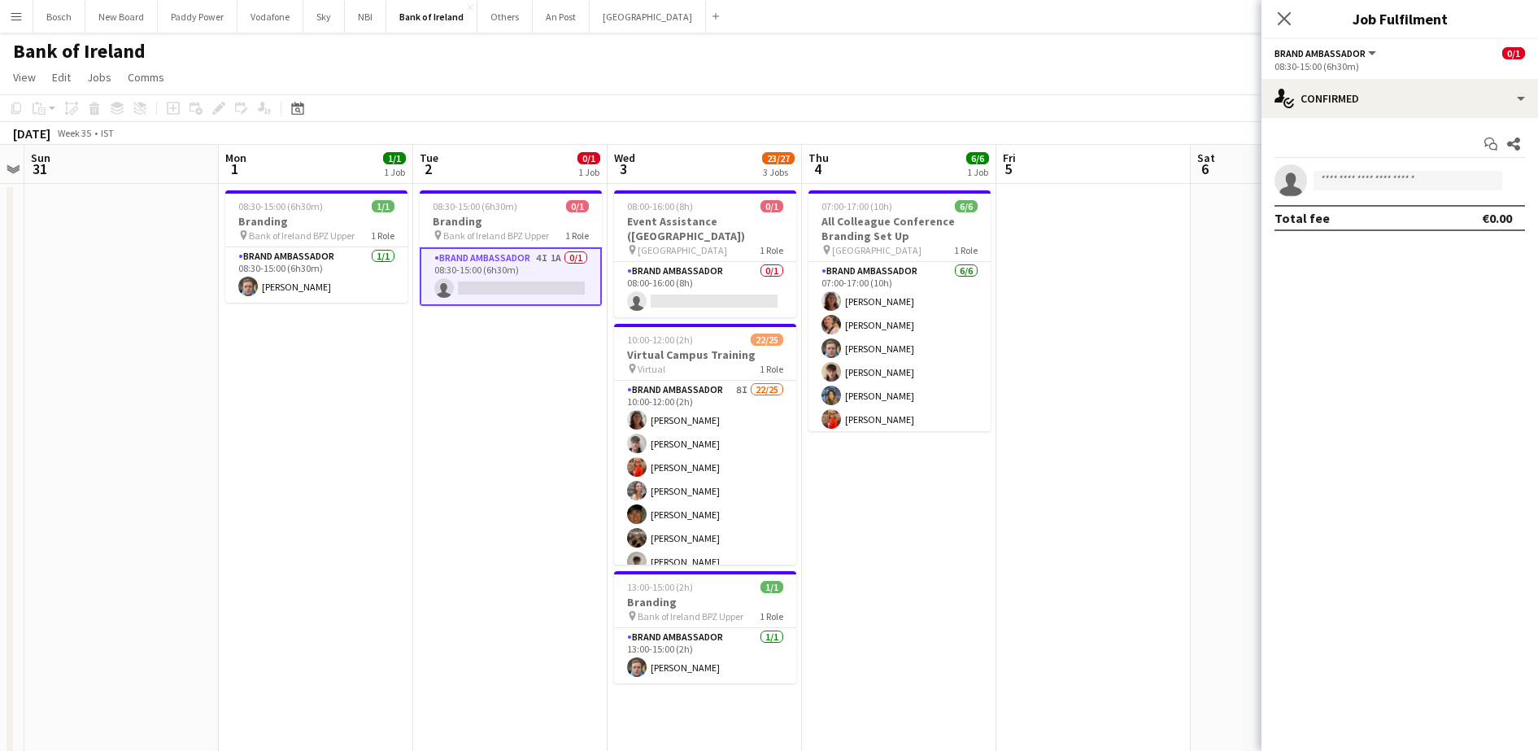
click at [1377, 118] on div "Start chat Share single-neutral-actions Total fee €0.00" at bounding box center [1399, 181] width 276 height 126
drag, startPoint x: 1377, startPoint y: 118, endPoint x: 1395, endPoint y: 109, distance: 20.0
click at [1395, 109] on div "single-neutral-actions-check-2 Confirmed single-neutral-actions-check-2 Confirm…" at bounding box center [1399, 415] width 276 height 672
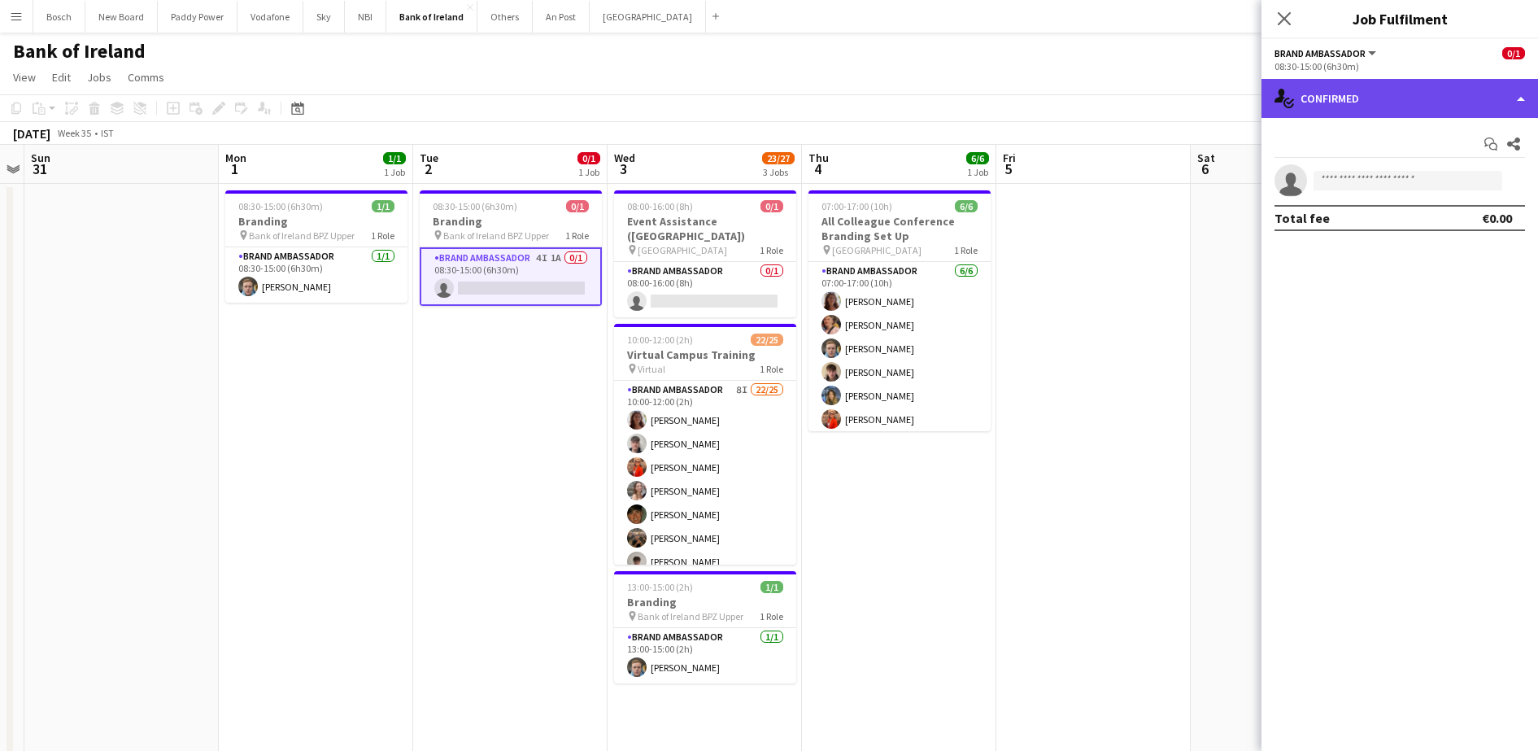
click at [1395, 109] on div "single-neutral-actions-check-2 Confirmed" at bounding box center [1399, 98] width 276 height 39
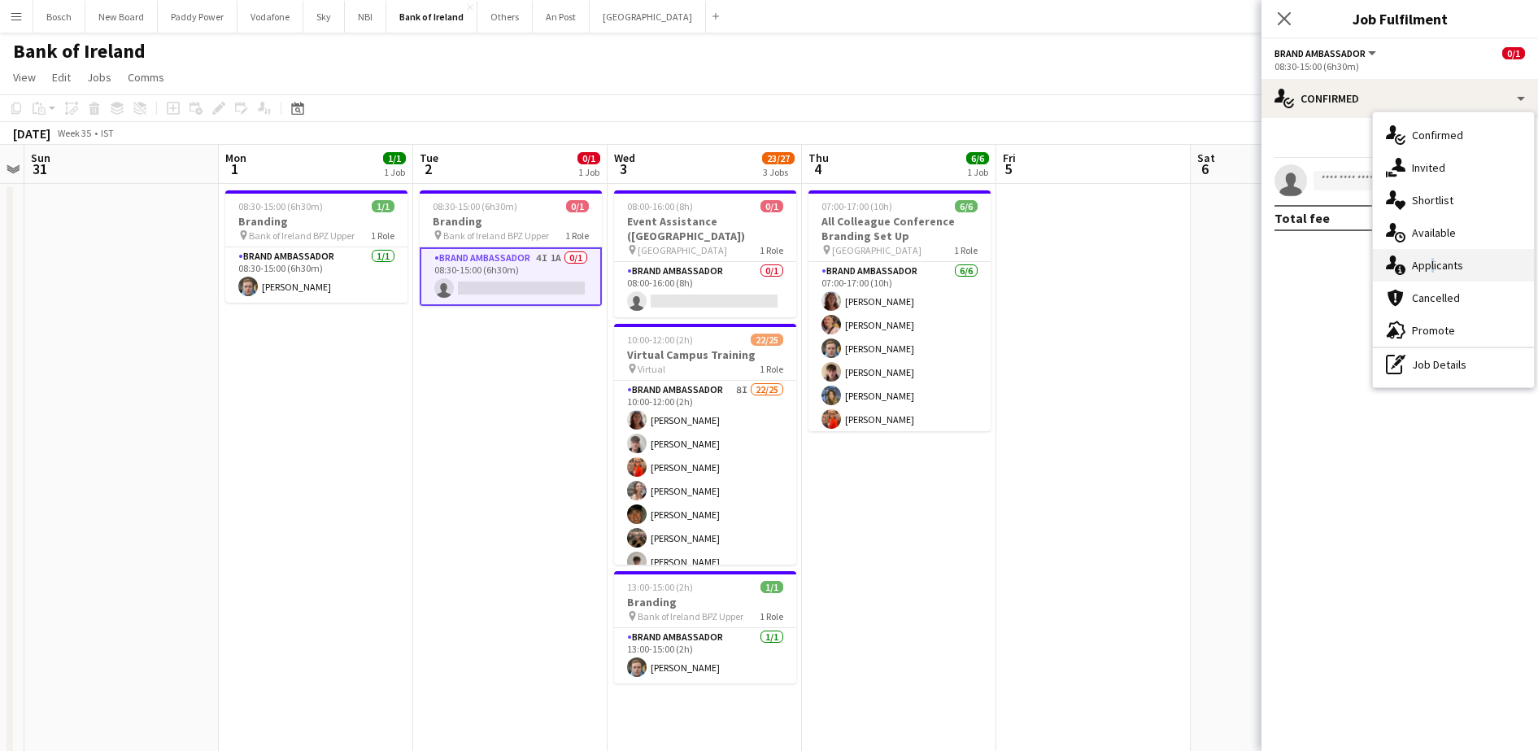
drag, startPoint x: 1395, startPoint y: 109, endPoint x: 1428, endPoint y: 264, distance: 158.9
click at [1428, 264] on div "single-neutral-actions-information Applicants" at bounding box center [1453, 265] width 161 height 33
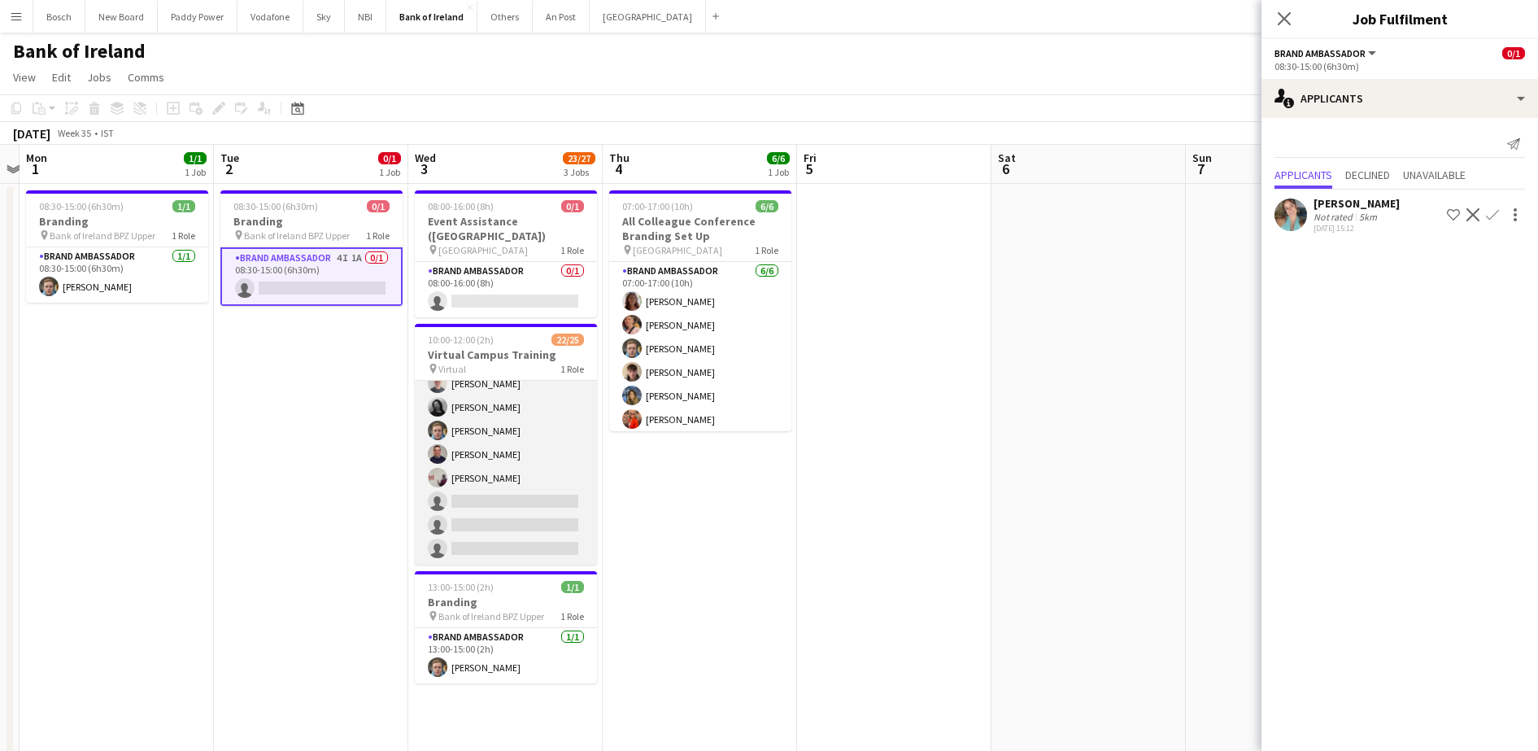
scroll to position [437, 0]
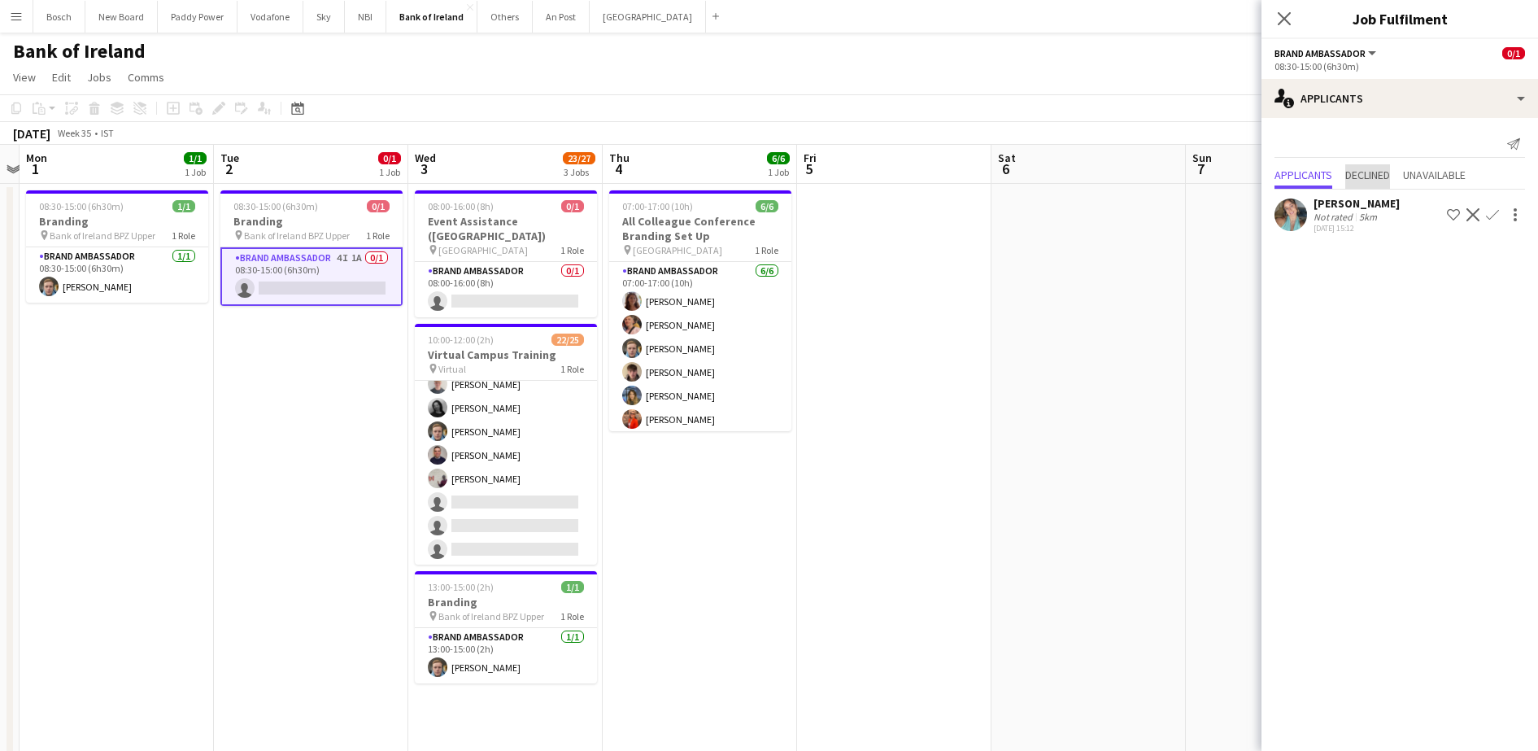
click at [1386, 172] on span "Declined" at bounding box center [1367, 174] width 45 height 11
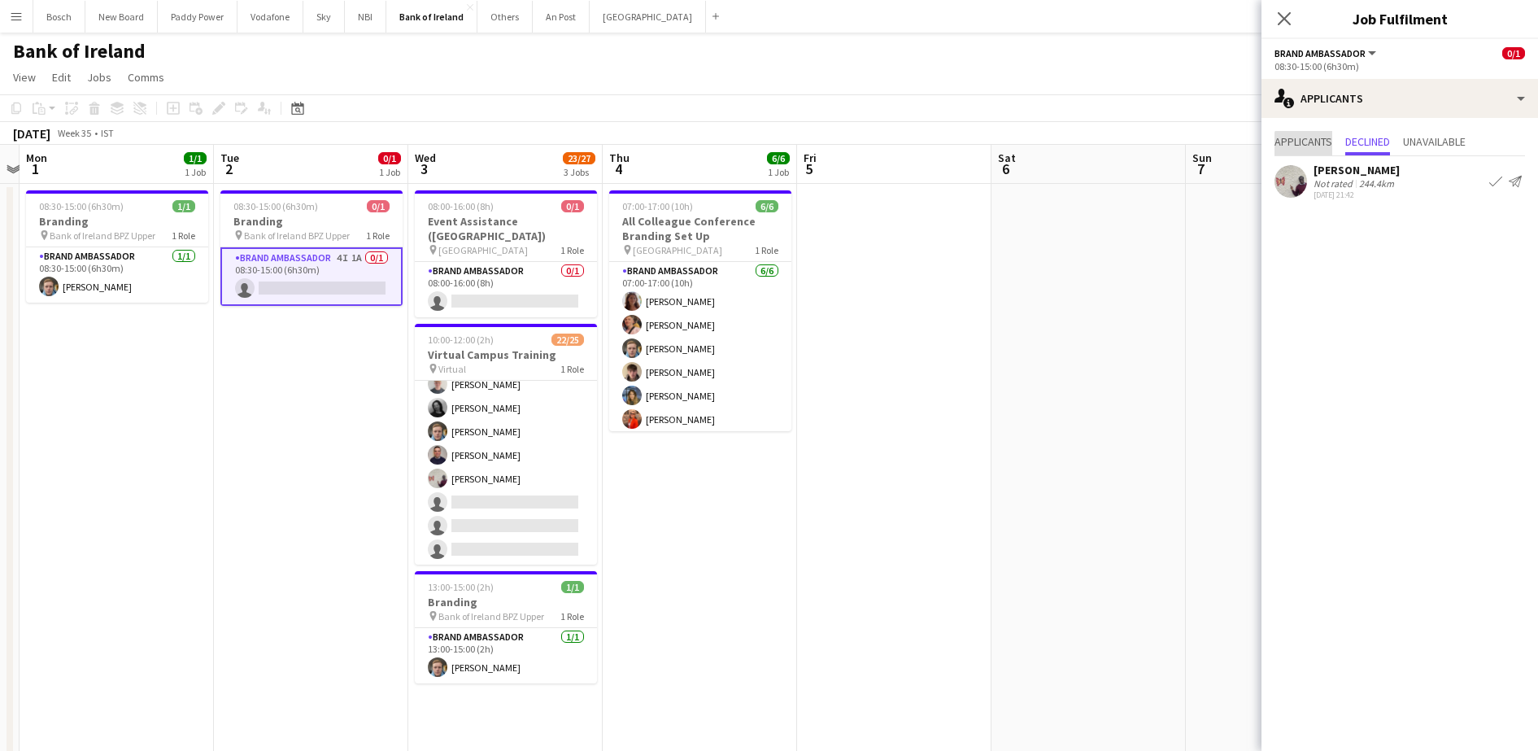
click at [1317, 151] on span "Applicants" at bounding box center [1303, 143] width 58 height 24
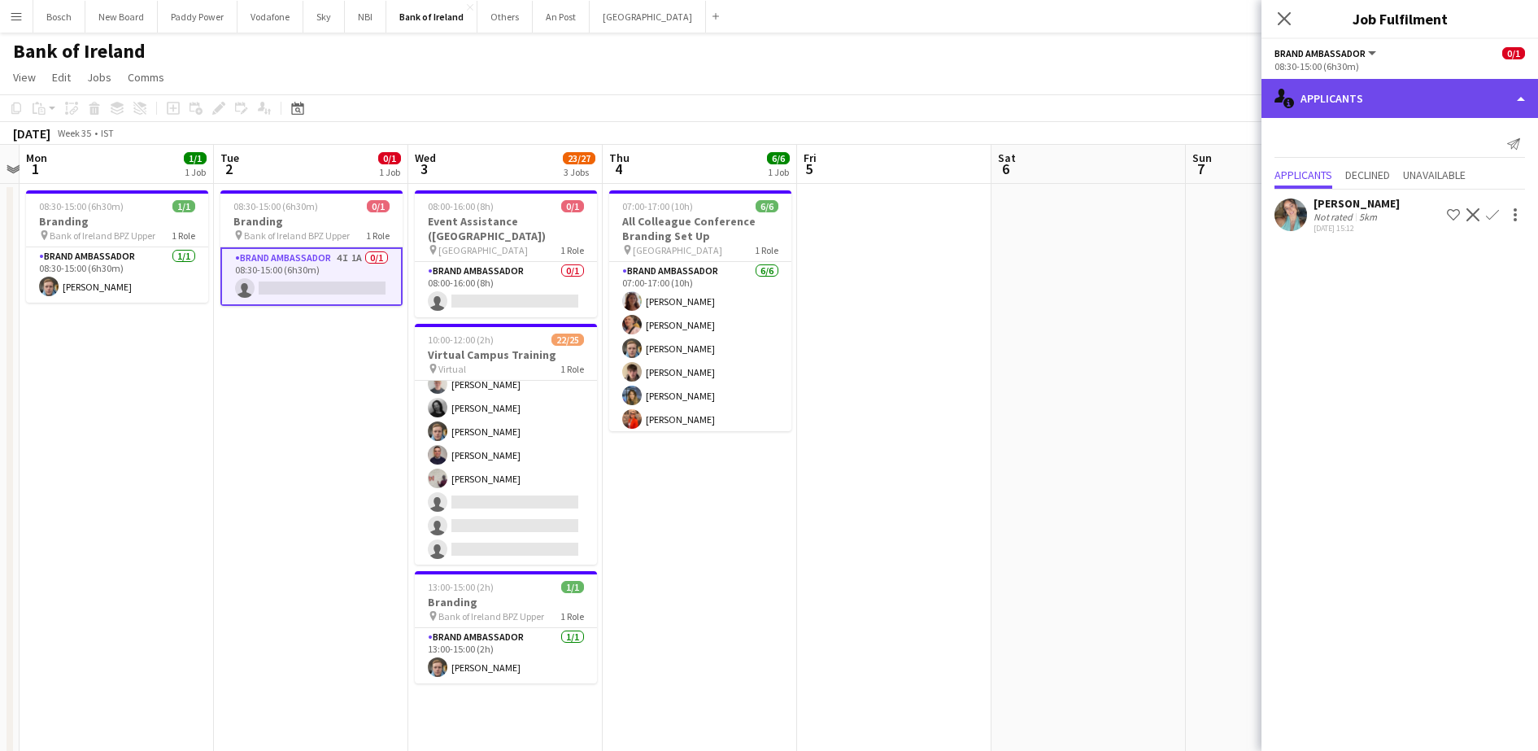
click at [1437, 84] on div "single-neutral-actions-information Applicants" at bounding box center [1399, 98] width 276 height 39
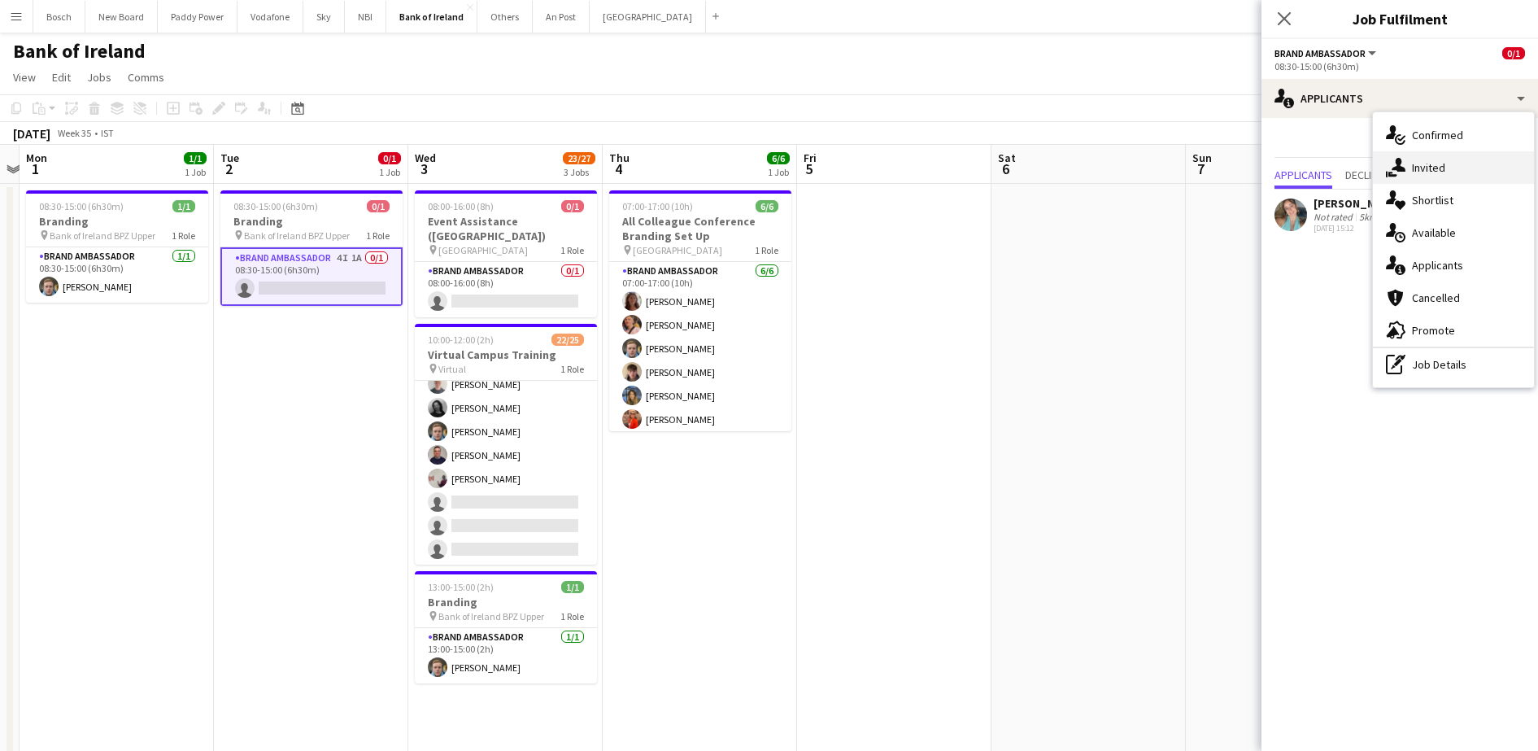
click at [1443, 157] on div "single-neutral-actions-share-1 Invited" at bounding box center [1453, 167] width 161 height 33
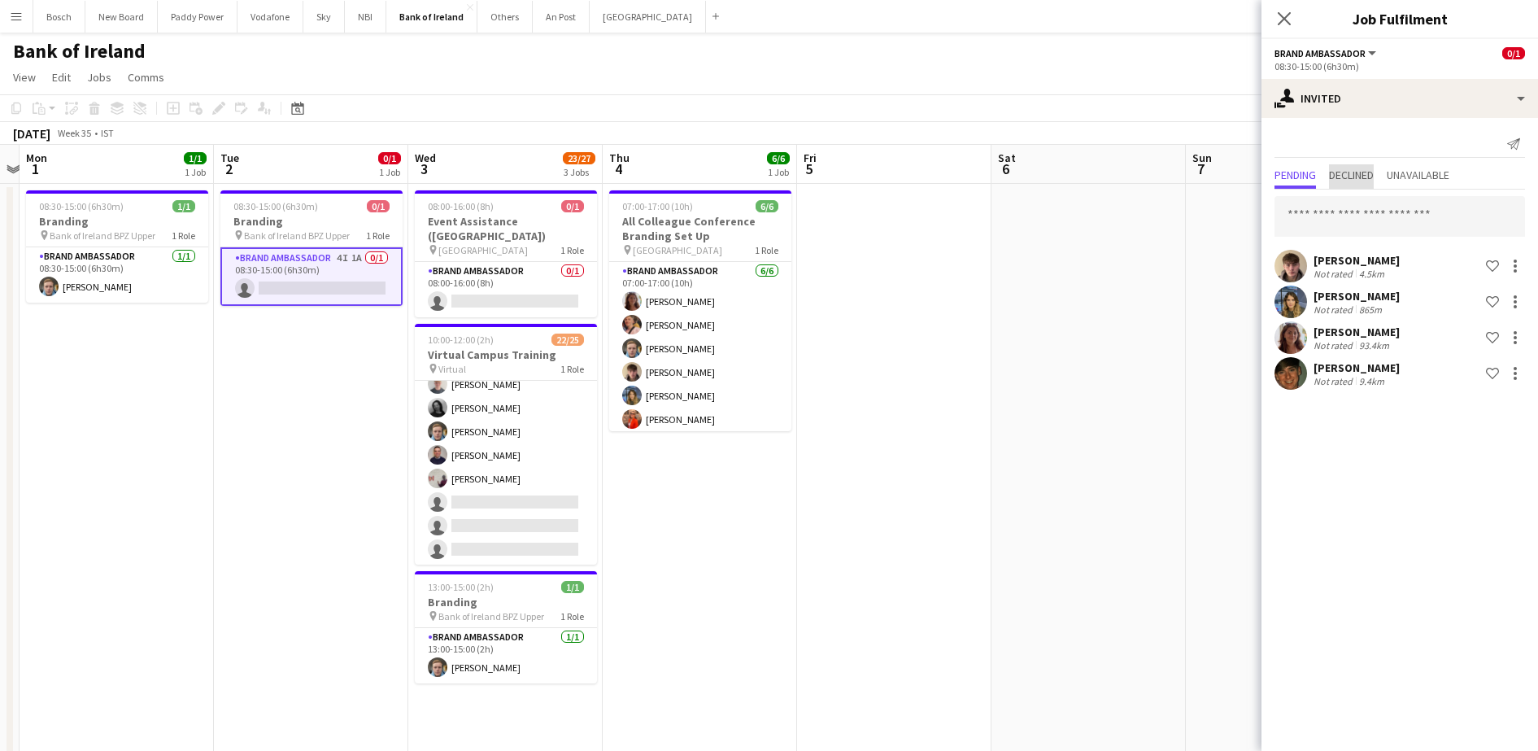
click at [1360, 169] on span "Declined" at bounding box center [1351, 174] width 45 height 11
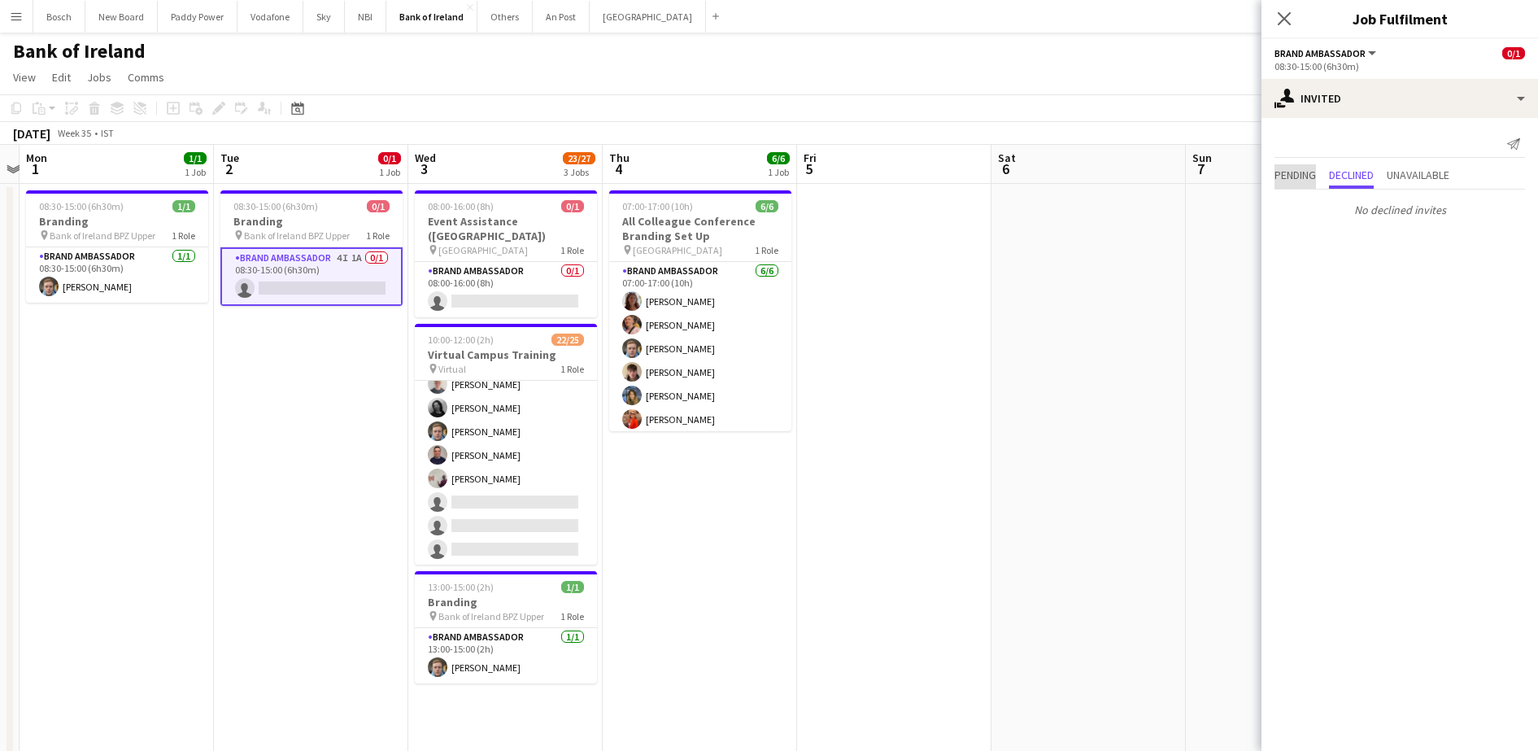
click at [1296, 185] on span "Pending" at bounding box center [1294, 176] width 41 height 24
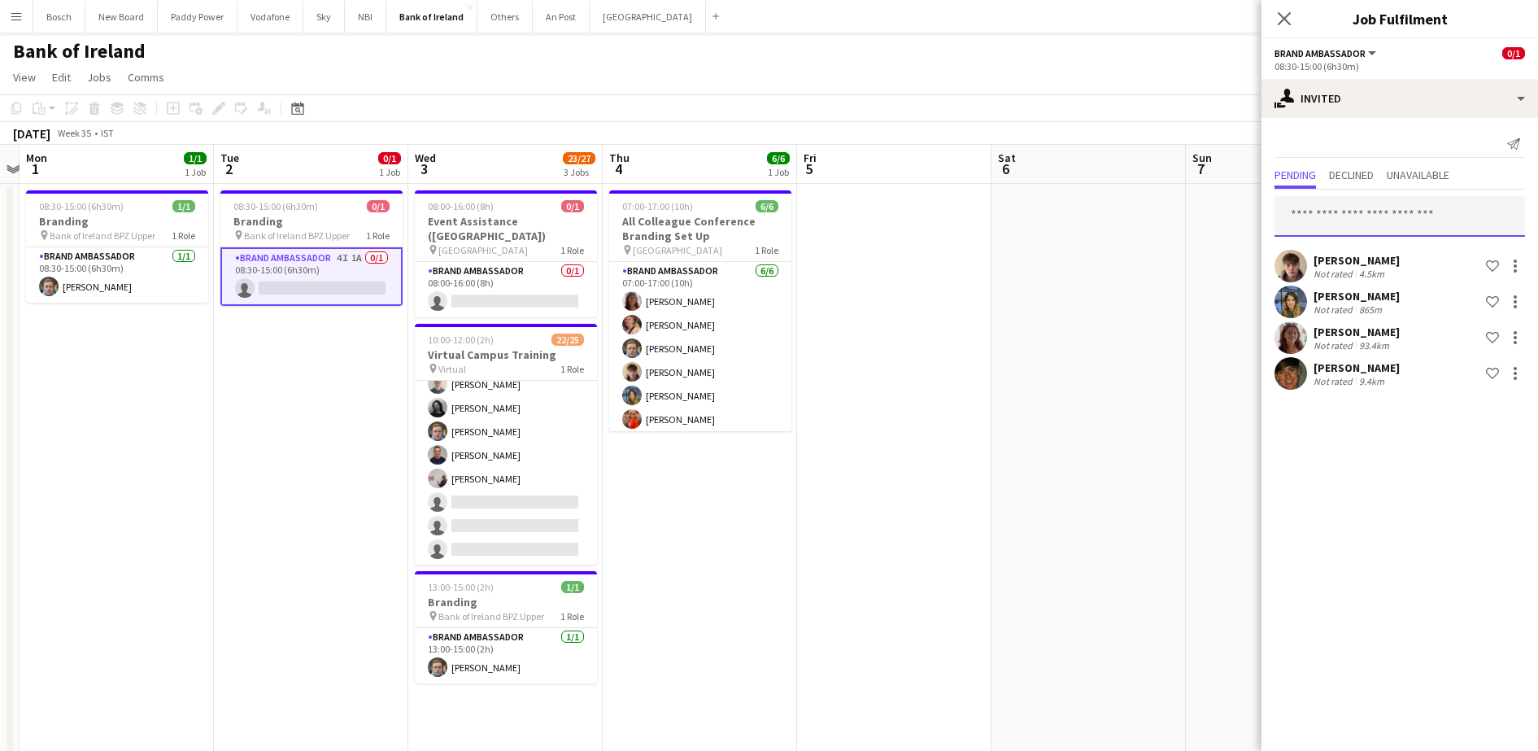
click at [1317, 215] on input "text" at bounding box center [1399, 216] width 250 height 41
click at [1522, 272] on div at bounding box center [1515, 266] width 20 height 20
click at [1470, 337] on span "Send notification" at bounding box center [1464, 335] width 96 height 14
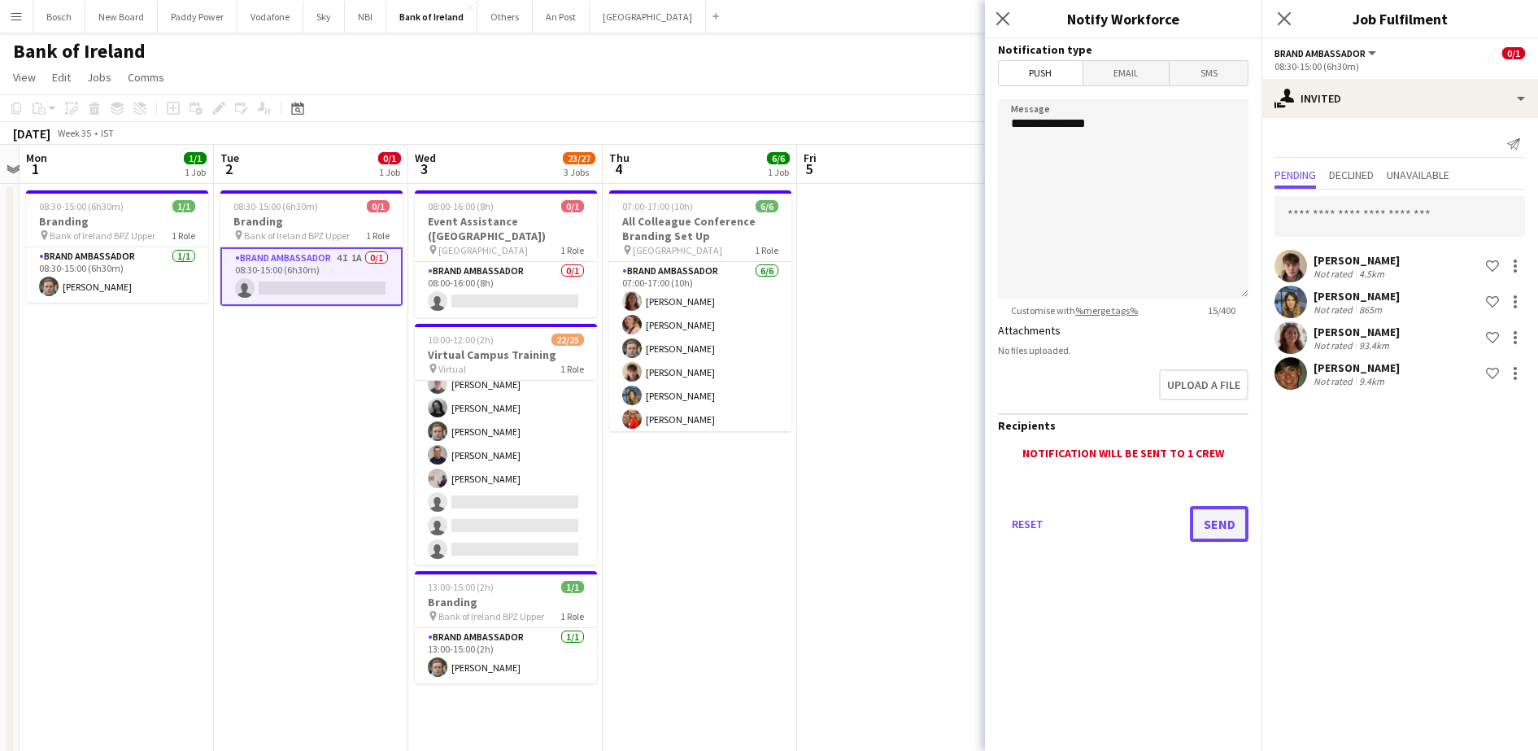
click at [1225, 516] on button "Send" at bounding box center [1219, 524] width 59 height 36
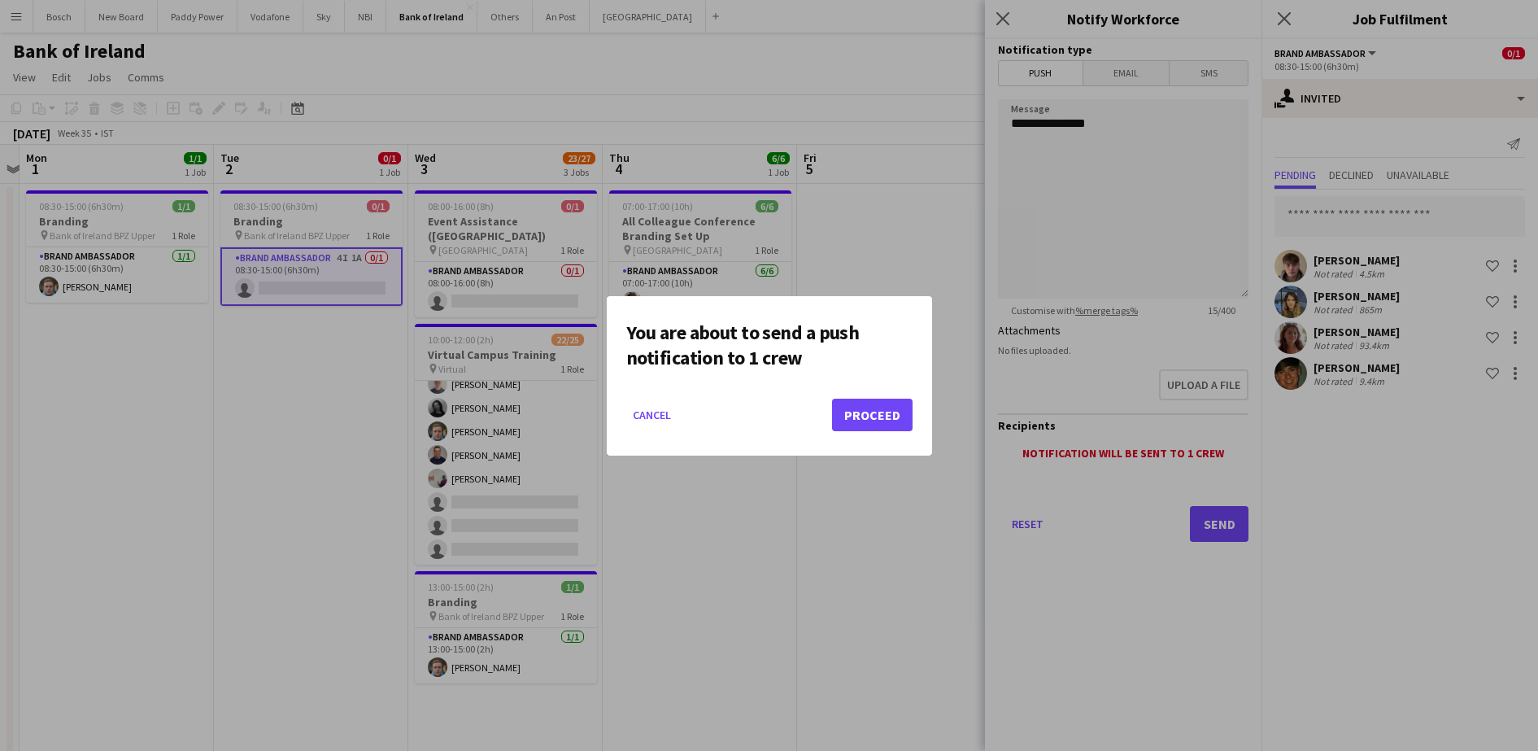
click at [868, 442] on mat-dialog-actions "Cancel Proceed" at bounding box center [769, 420] width 286 height 69
click at [886, 424] on button "Proceed" at bounding box center [872, 414] width 81 height 33
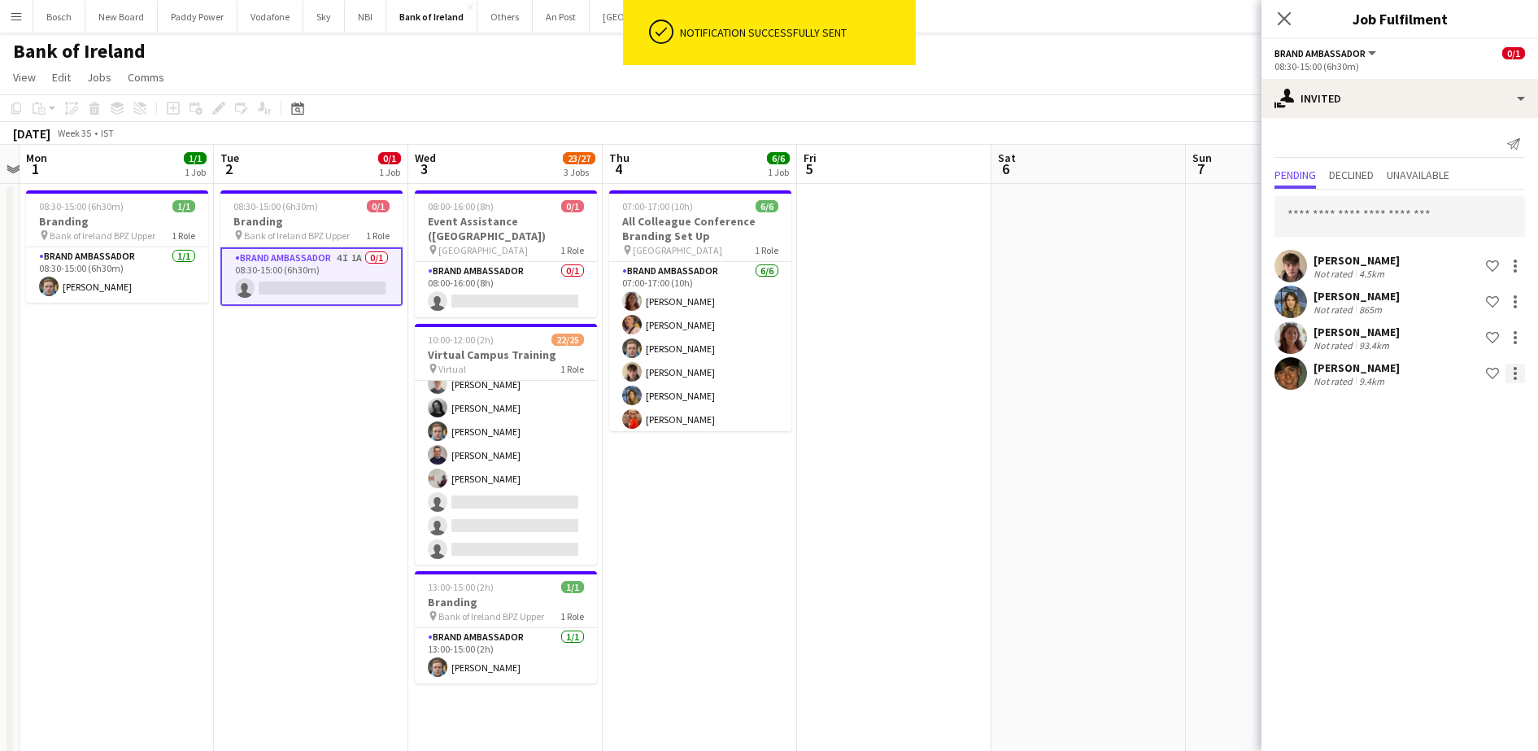
click at [1518, 371] on div at bounding box center [1515, 373] width 20 height 20
click at [1484, 450] on button "Send notification" at bounding box center [1464, 442] width 122 height 39
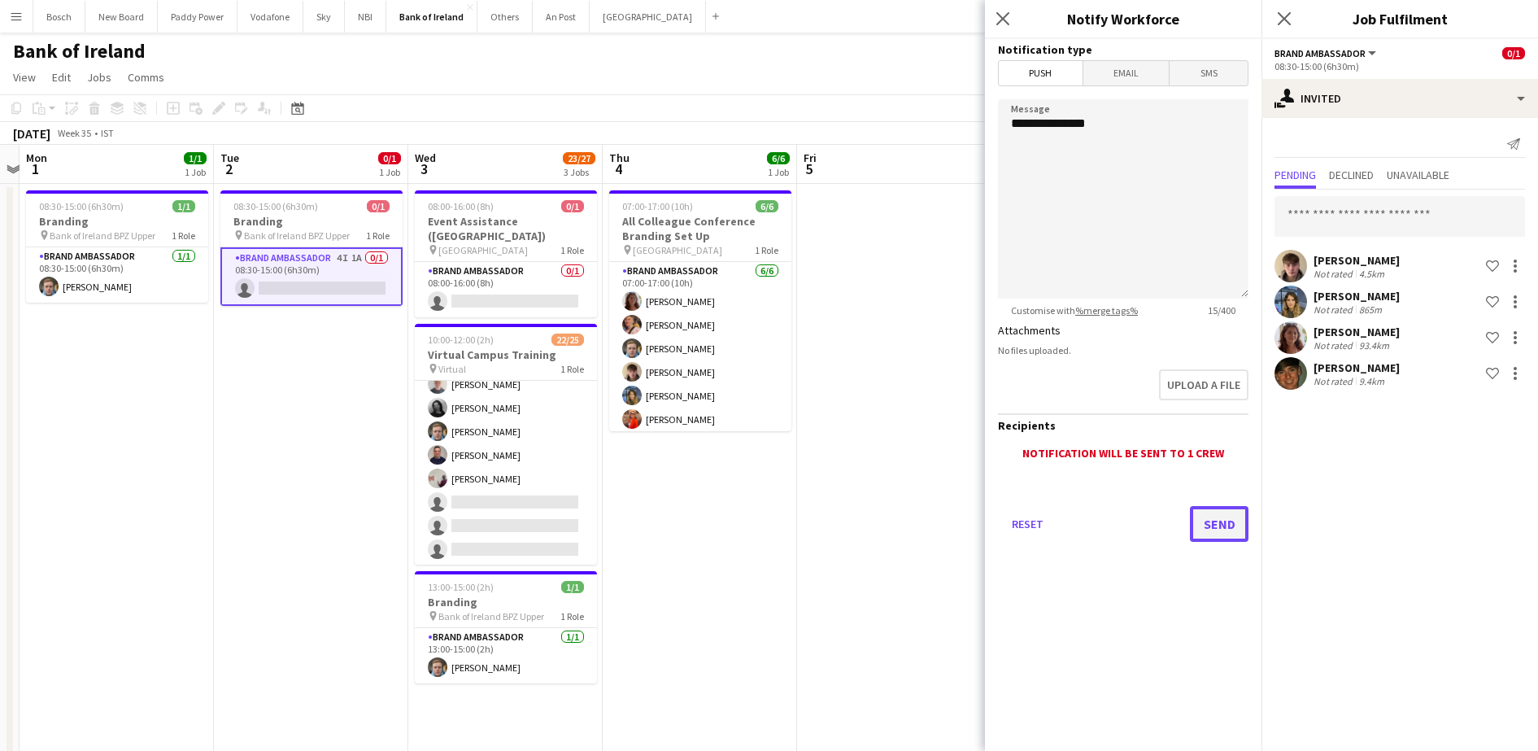
click at [1203, 520] on button "Send" at bounding box center [1219, 524] width 59 height 36
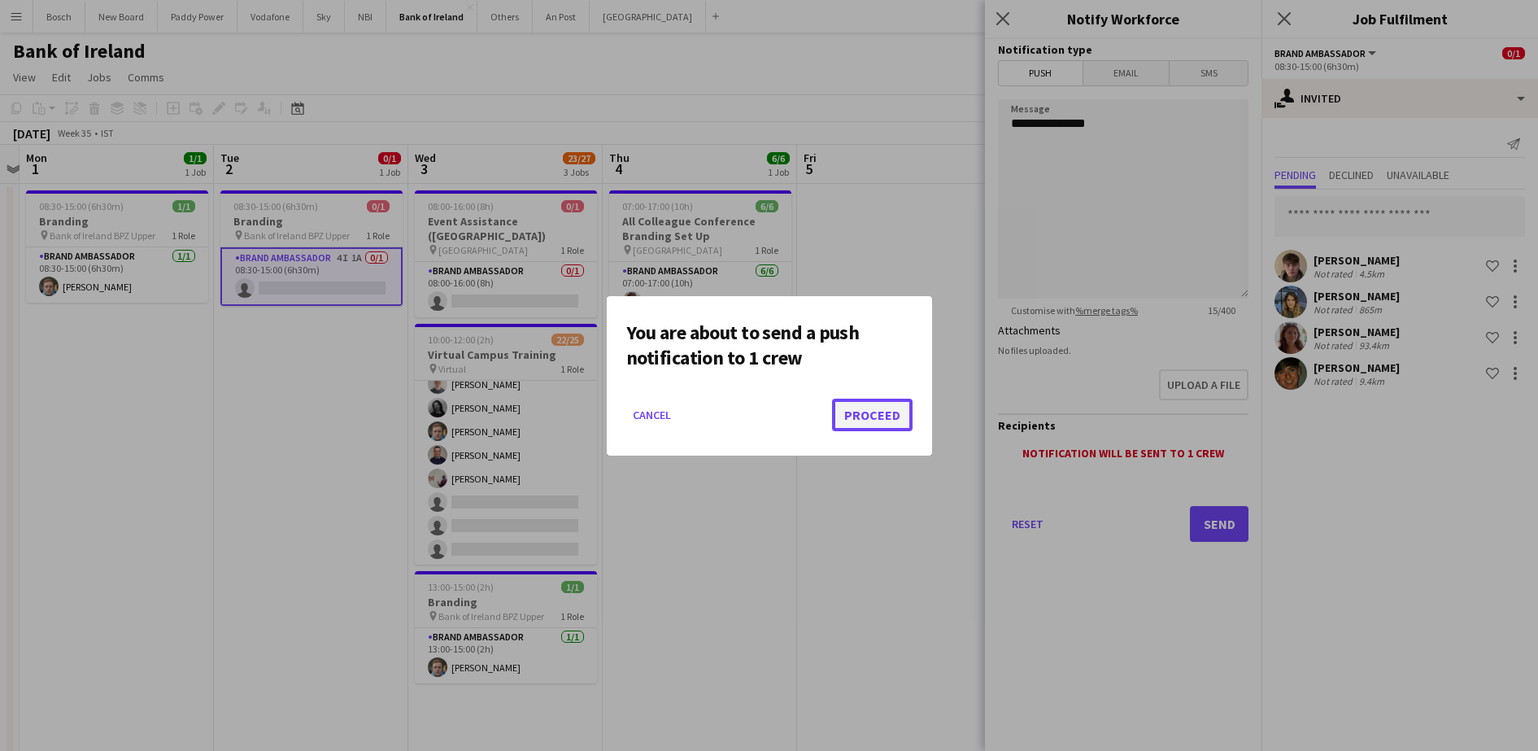
click at [883, 407] on button "Proceed" at bounding box center [872, 414] width 81 height 33
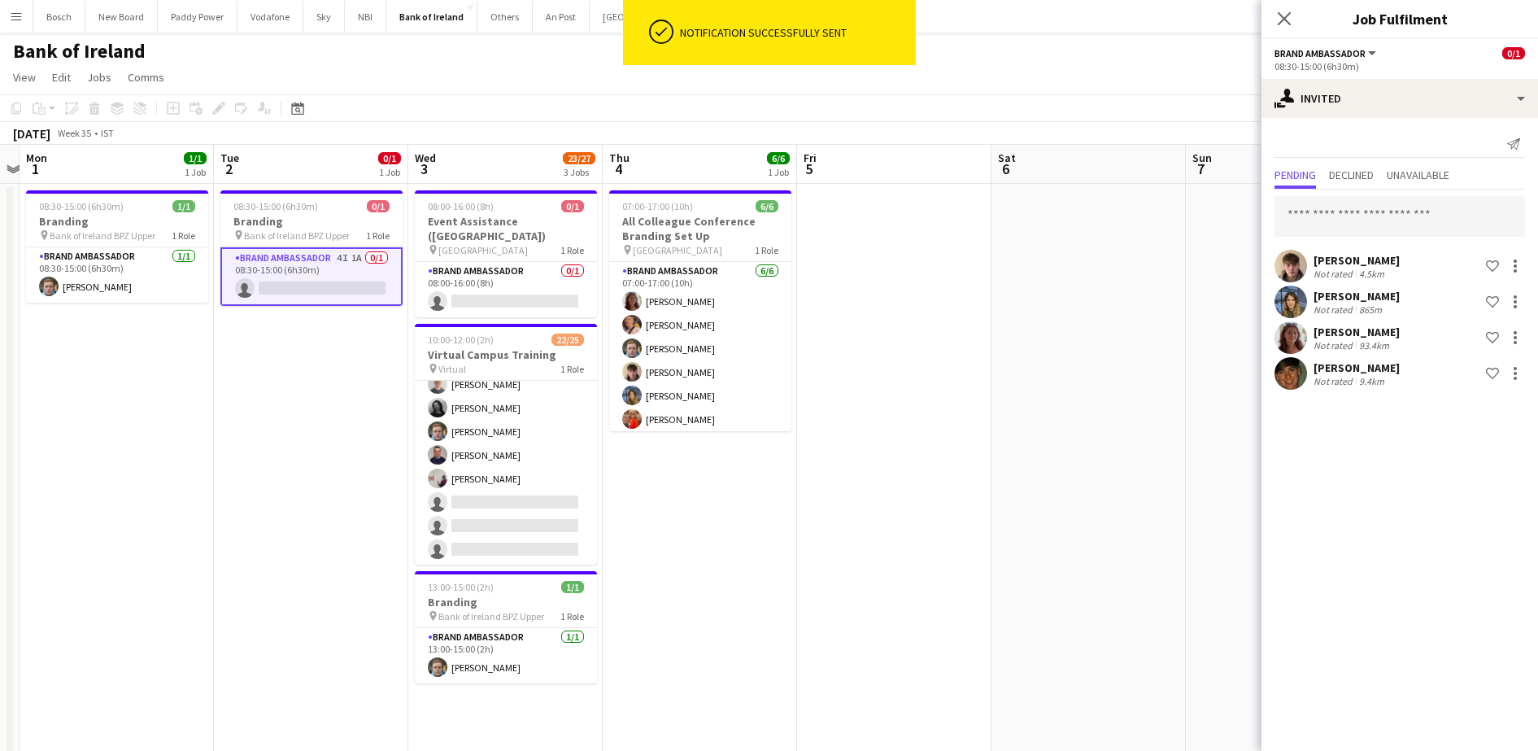
scroll to position [0, 511]
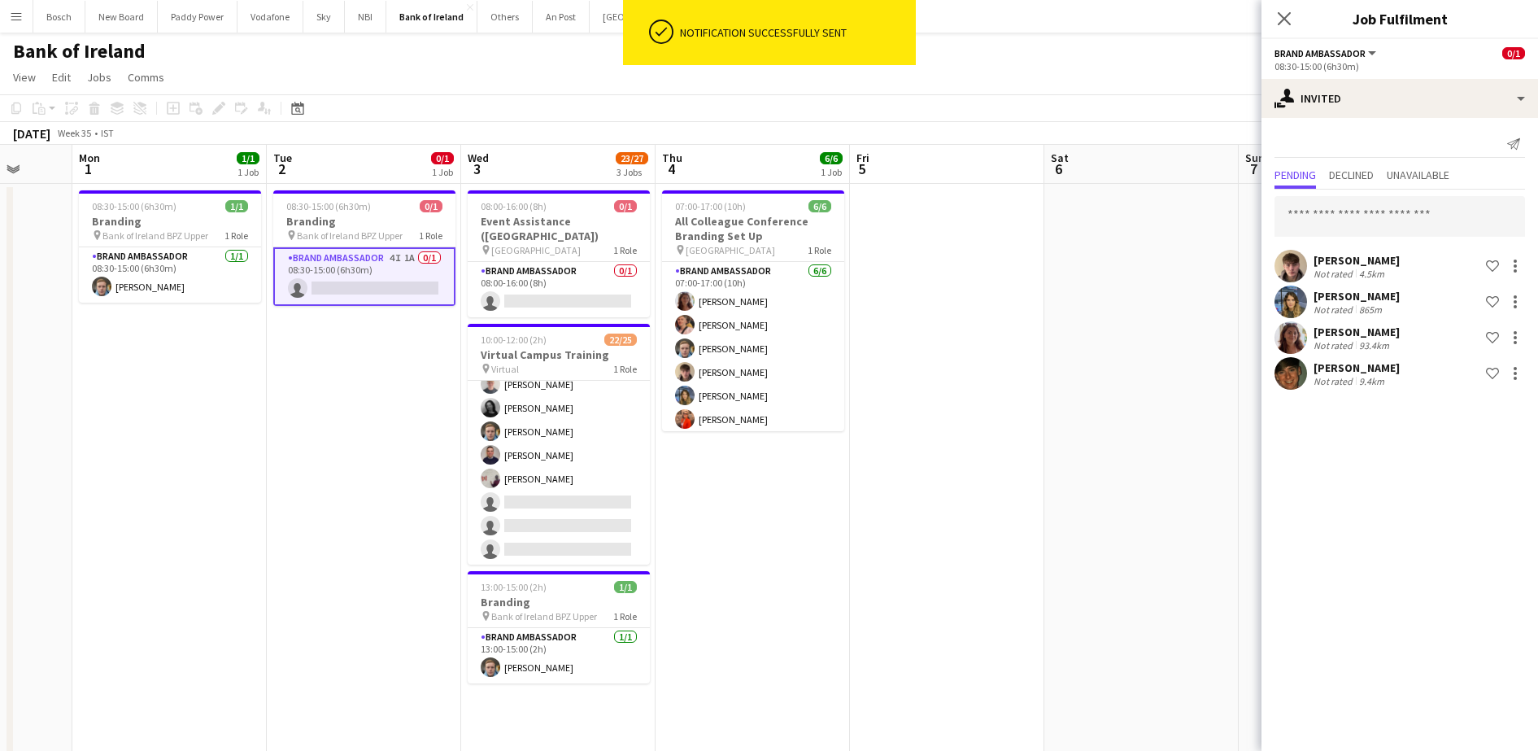
click at [614, 98] on app-toolbar "Copy Paste Paste Ctrl+V Paste with crew Ctrl+Shift+V Paste linked Job [GEOGRAPH…" at bounding box center [769, 108] width 1538 height 28
